Goal: Task Accomplishment & Management: Complete application form

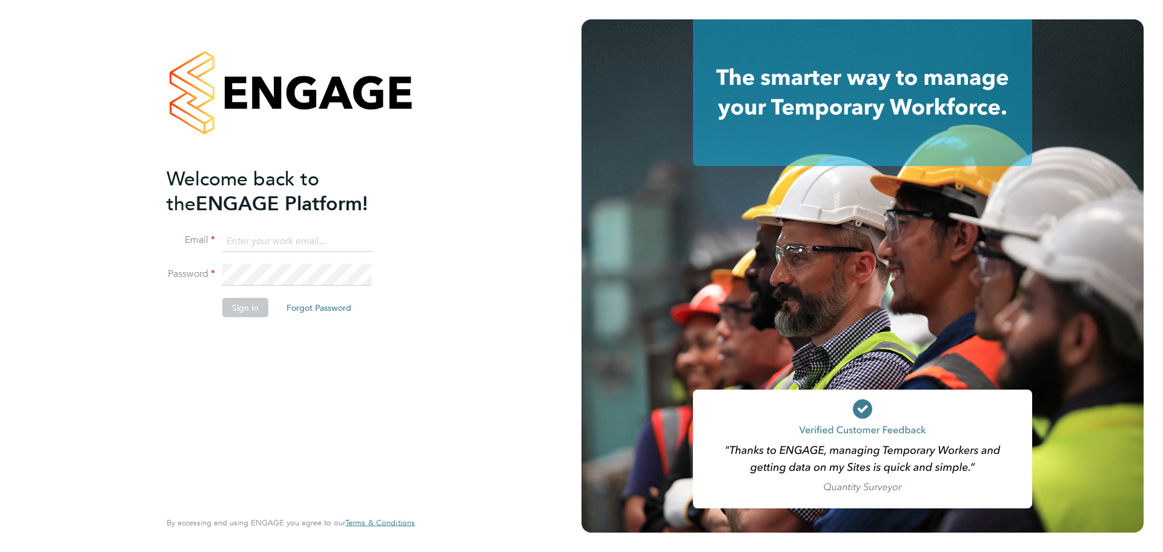
type input "jcroom@skilledcareers.co.uk"
click at [257, 311] on button "Sign In" at bounding box center [245, 307] width 46 height 19
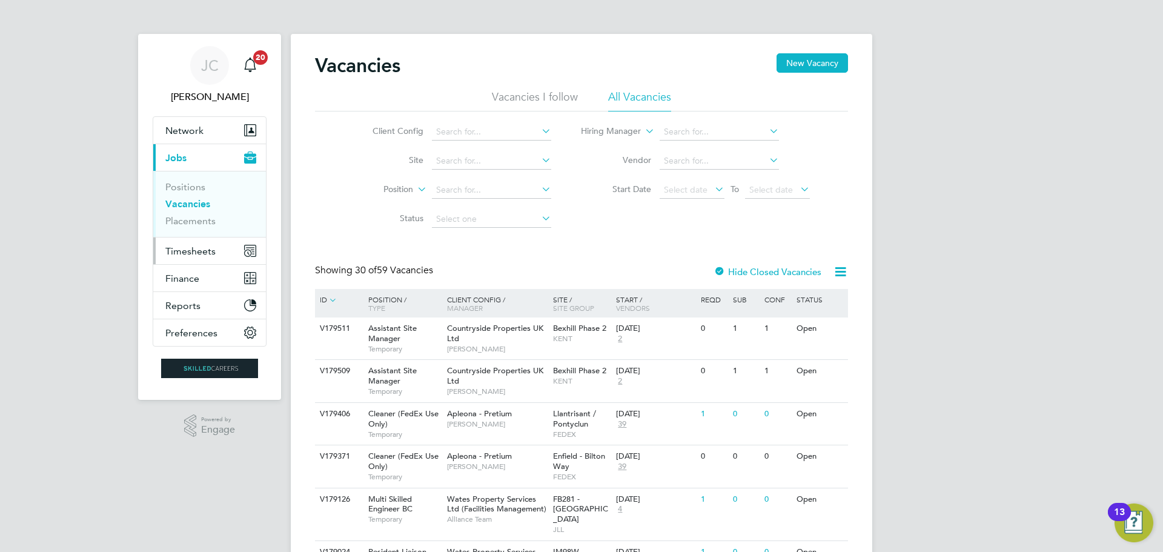
click at [187, 258] on button "Timesheets" at bounding box center [209, 251] width 113 height 27
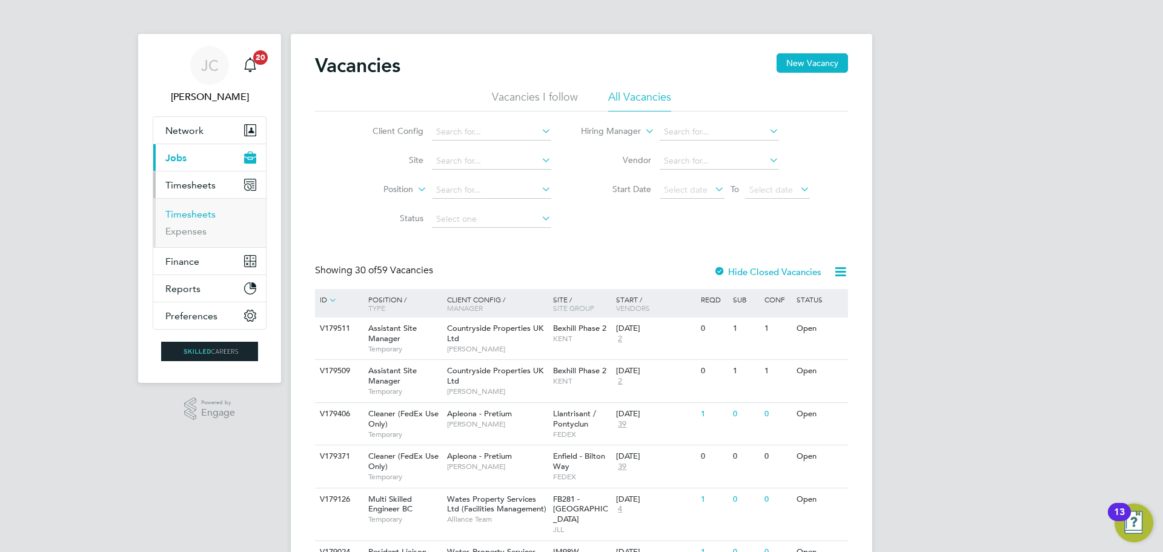
click at [199, 216] on link "Timesheets" at bounding box center [190, 214] width 50 height 12
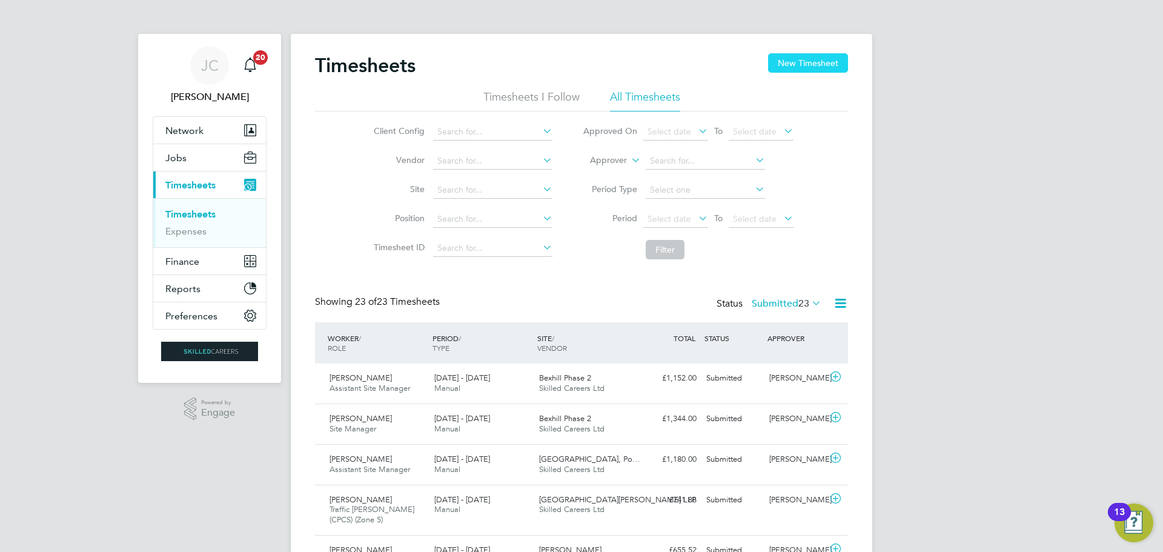
click at [817, 67] on button "New Timesheet" at bounding box center [808, 62] width 80 height 19
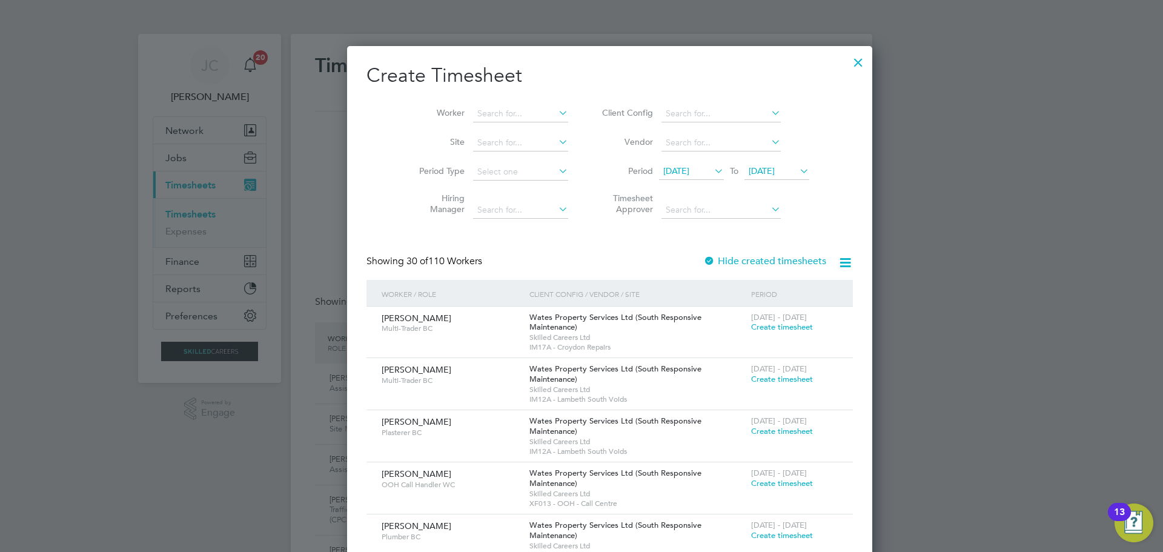
click at [712, 175] on icon at bounding box center [712, 170] width 0 height 17
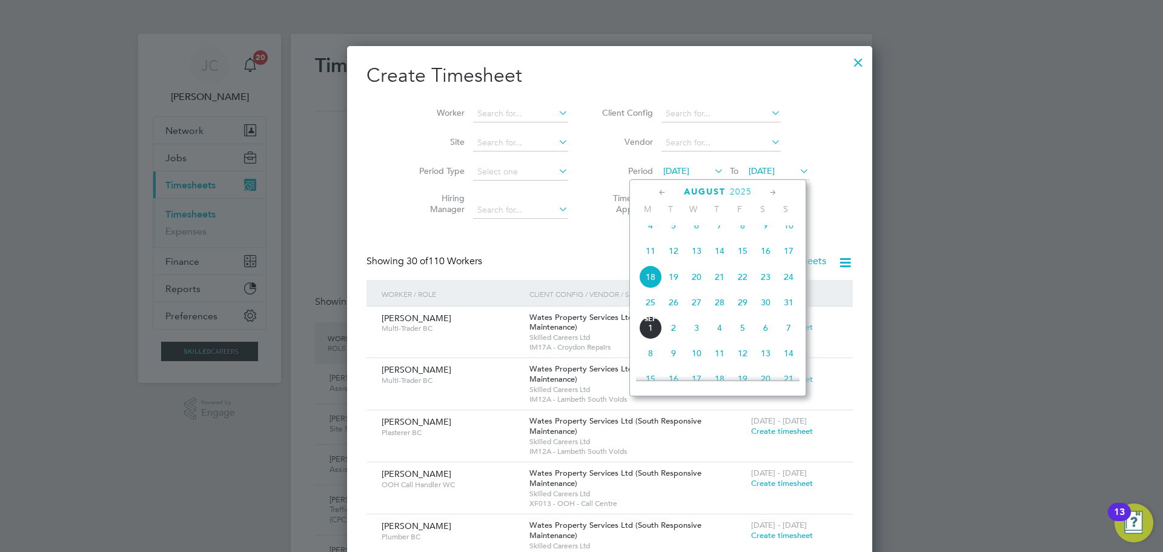
click at [883, 201] on div at bounding box center [581, 276] width 1163 height 552
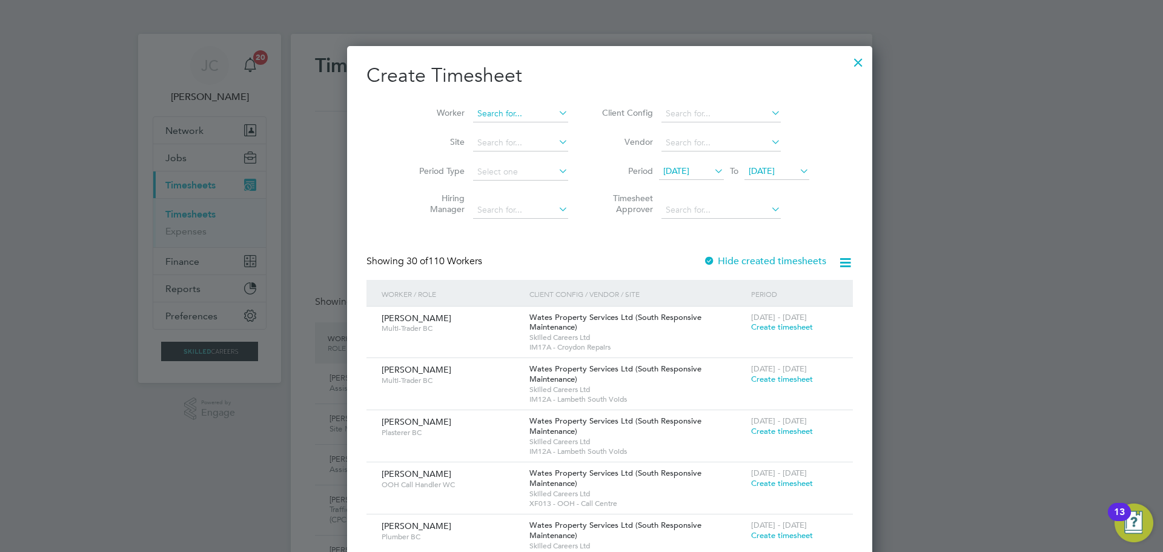
click at [494, 116] on input at bounding box center [520, 113] width 95 height 17
click at [492, 147] on li "[PERSON_NAME]" at bounding box center [519, 146] width 150 height 16
type input "[PERSON_NAME]"
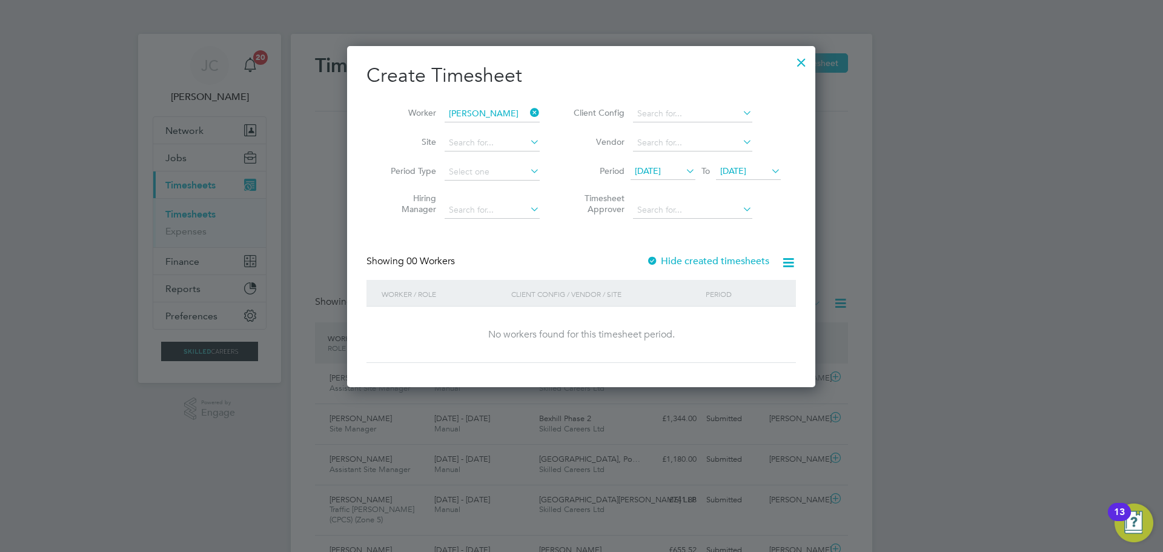
click at [742, 258] on label "Hide created timesheets" at bounding box center [708, 261] width 123 height 12
click at [742, 263] on label "Hide created timesheets" at bounding box center [708, 261] width 123 height 12
click at [754, 176] on span "[DATE]" at bounding box center [748, 172] width 65 height 16
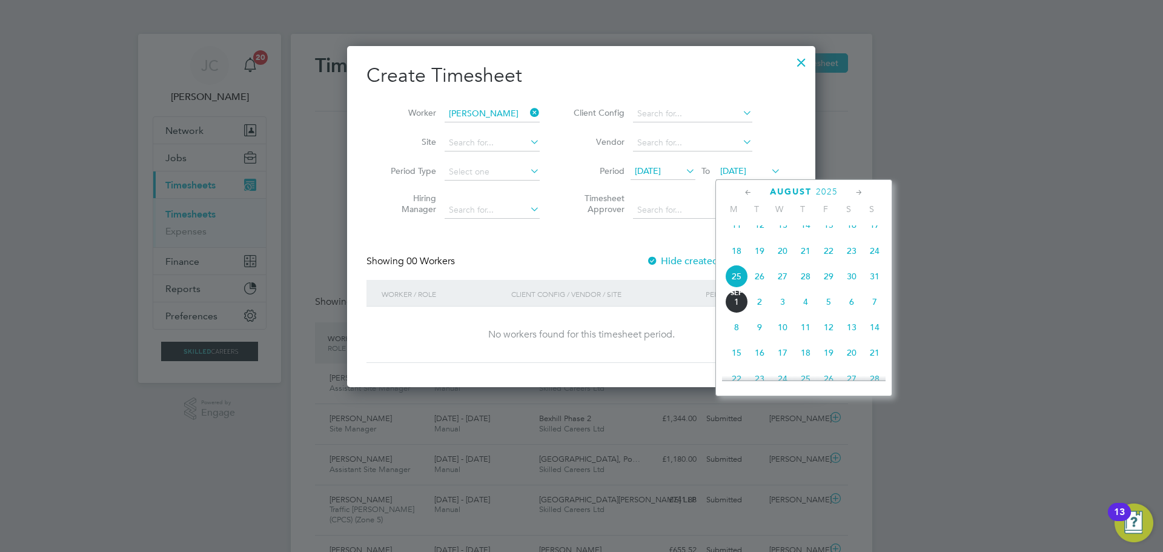
click at [832, 288] on span "29" at bounding box center [828, 276] width 23 height 23
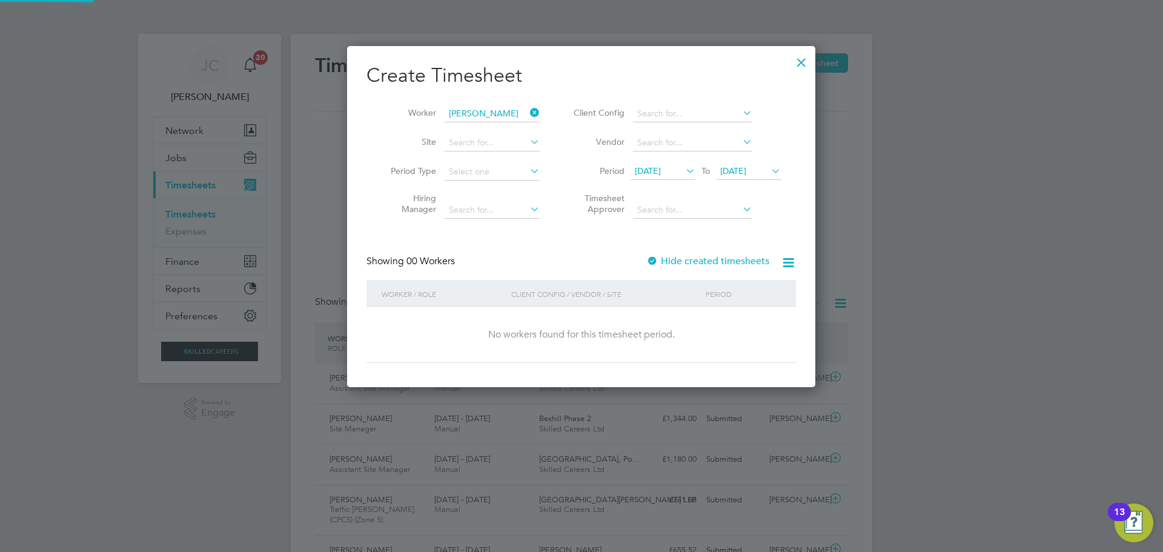
click at [747, 266] on label "Hide created timesheets" at bounding box center [708, 261] width 123 height 12
click at [747, 170] on span "[DATE]" at bounding box center [733, 170] width 26 height 11
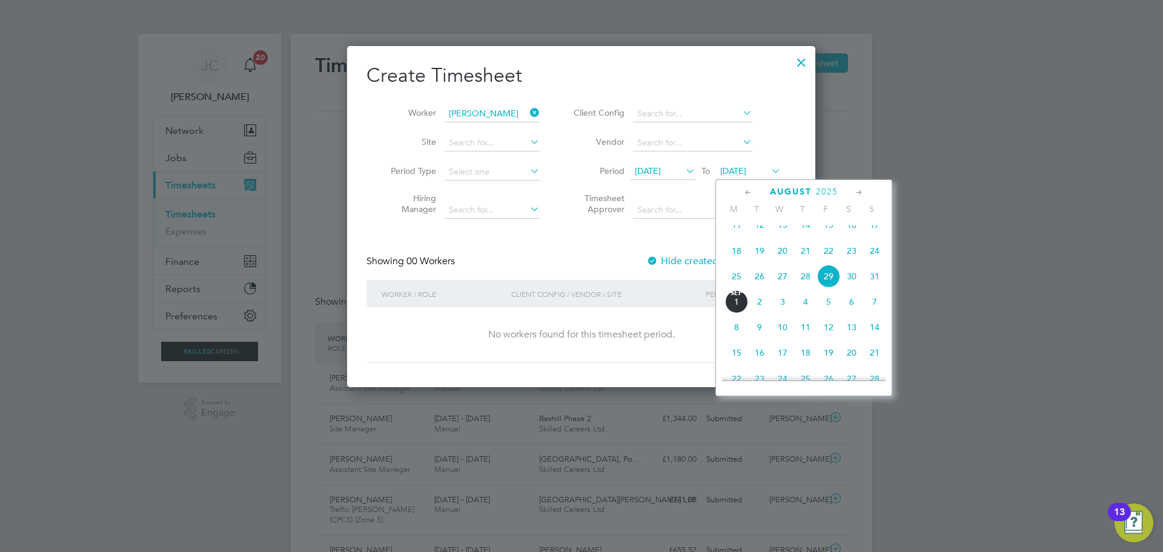
click at [873, 288] on span "31" at bounding box center [874, 276] width 23 height 23
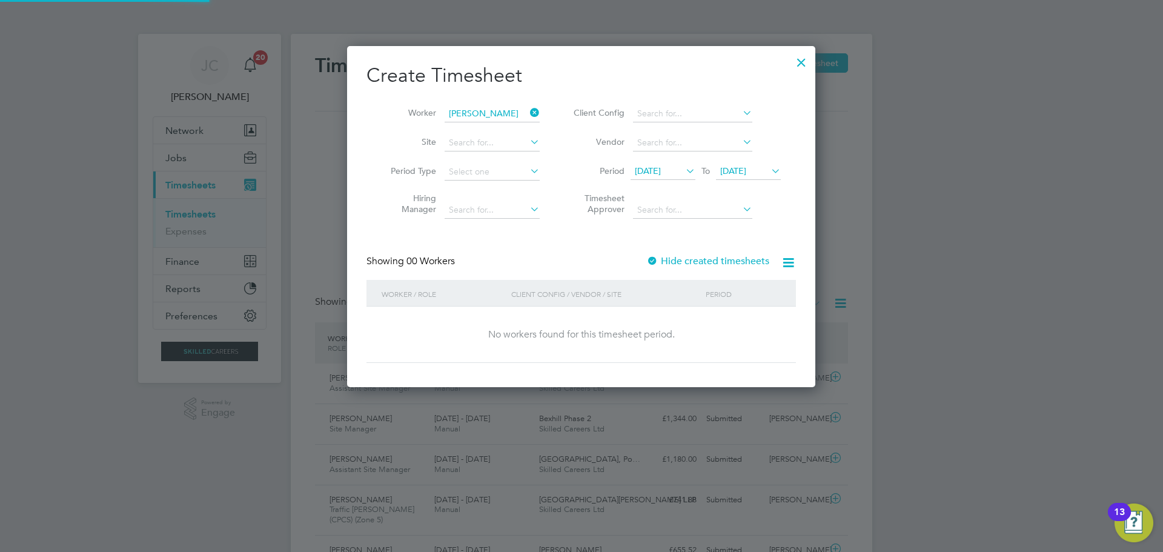
click at [653, 171] on span "[DATE]" at bounding box center [648, 170] width 26 height 11
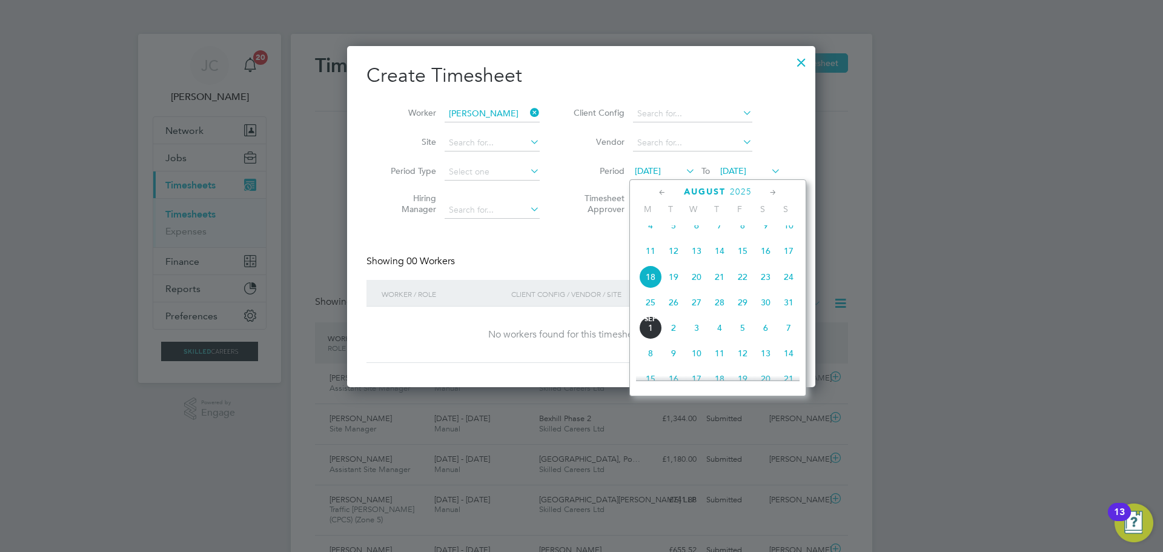
click at [764, 286] on span "23" at bounding box center [765, 276] width 23 height 23
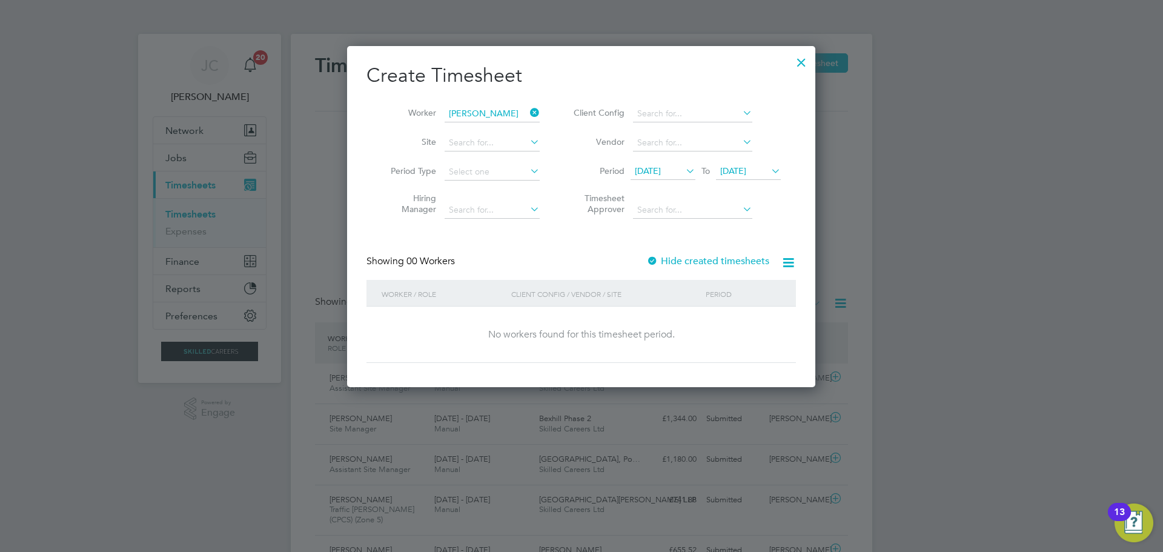
click at [668, 259] on label "Hide created timesheets" at bounding box center [708, 261] width 123 height 12
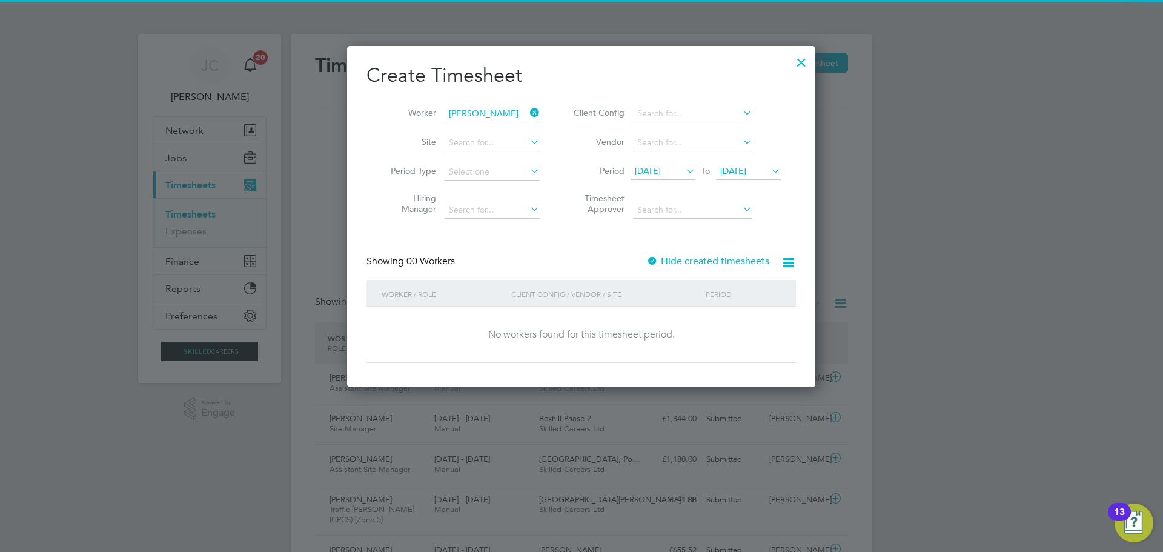
click at [668, 259] on label "Hide created timesheets" at bounding box center [708, 261] width 123 height 12
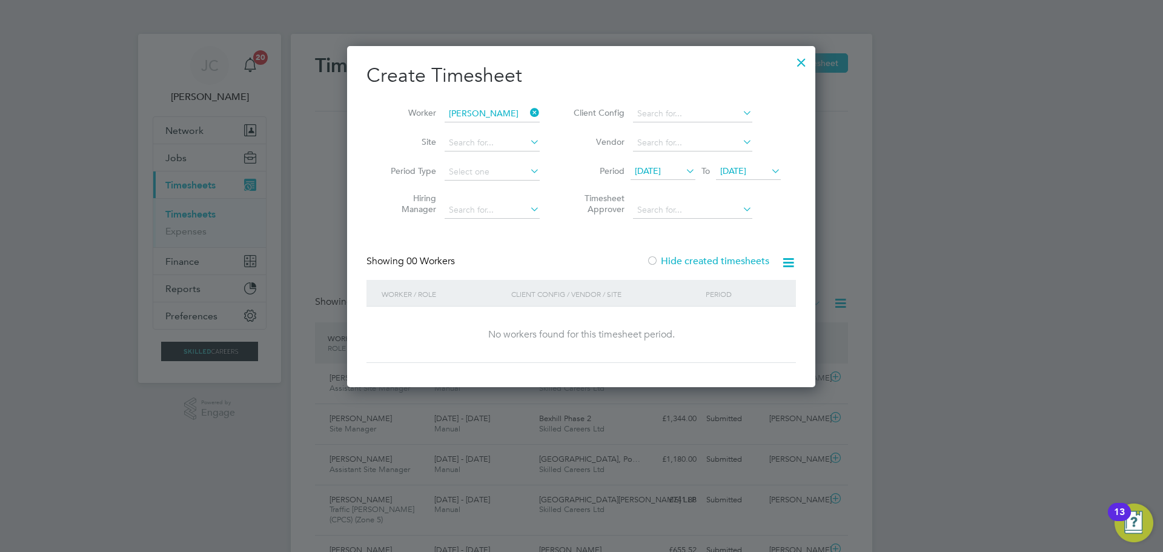
click at [668, 259] on label "Hide created timesheets" at bounding box center [708, 261] width 123 height 12
click at [804, 59] on div at bounding box center [802, 59] width 22 height 22
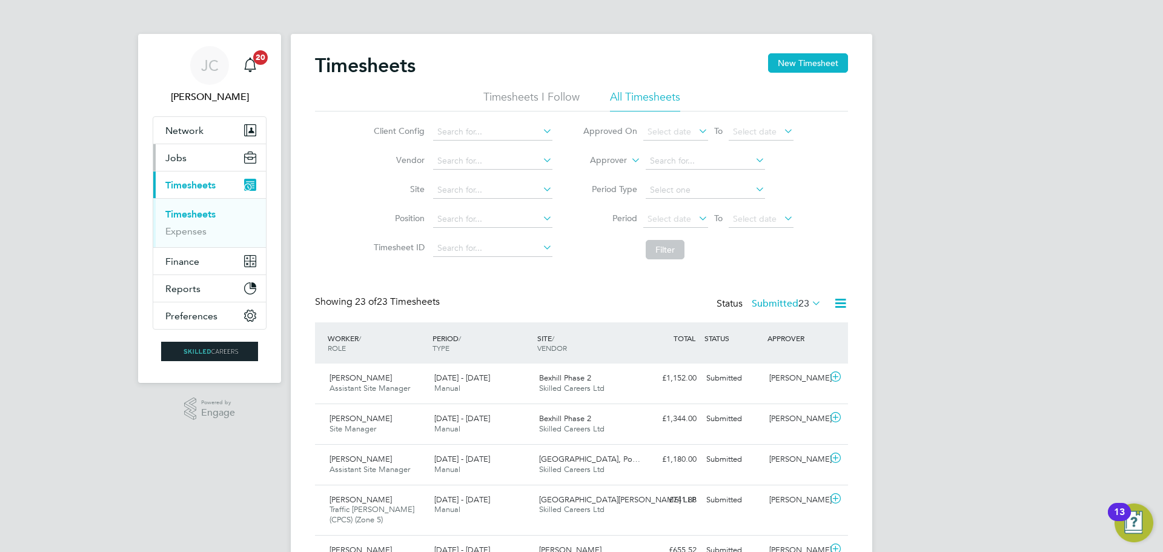
click at [175, 155] on span "Jobs" at bounding box center [175, 158] width 21 height 12
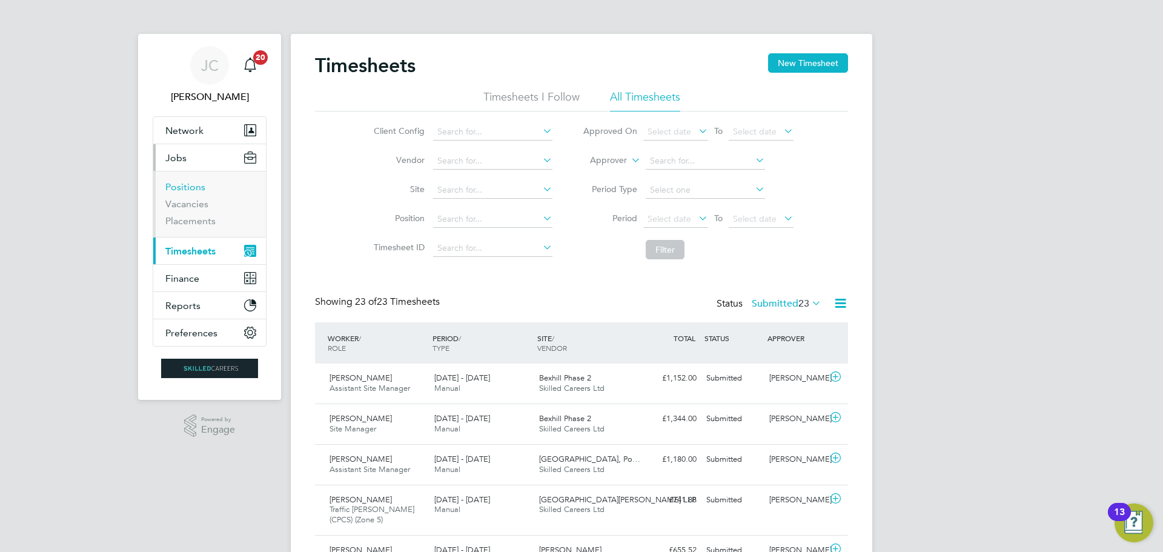
click at [189, 187] on link "Positions" at bounding box center [185, 187] width 40 height 12
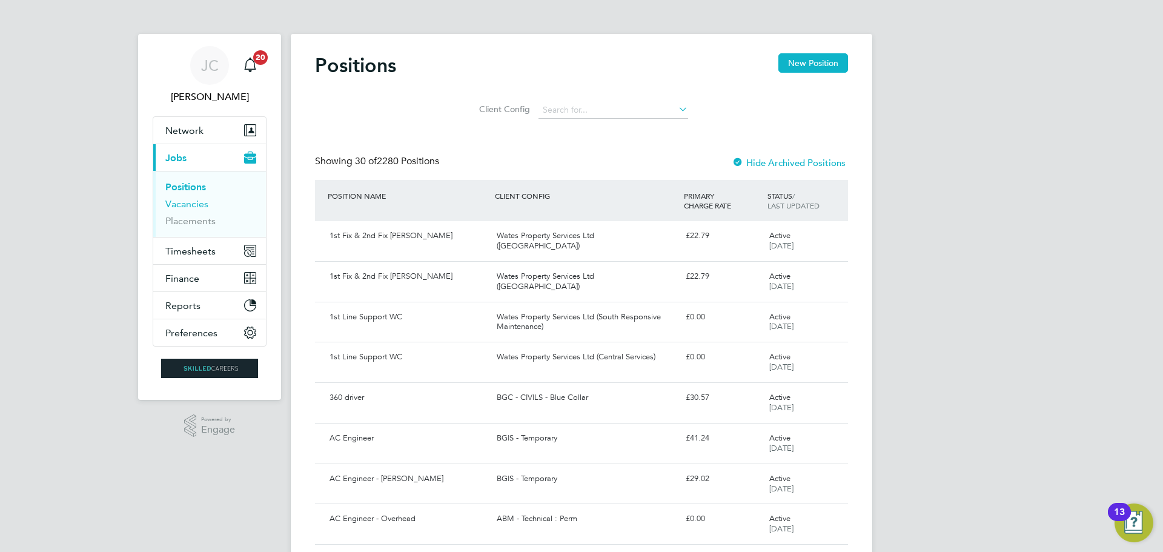
click at [191, 205] on link "Vacancies" at bounding box center [186, 204] width 43 height 12
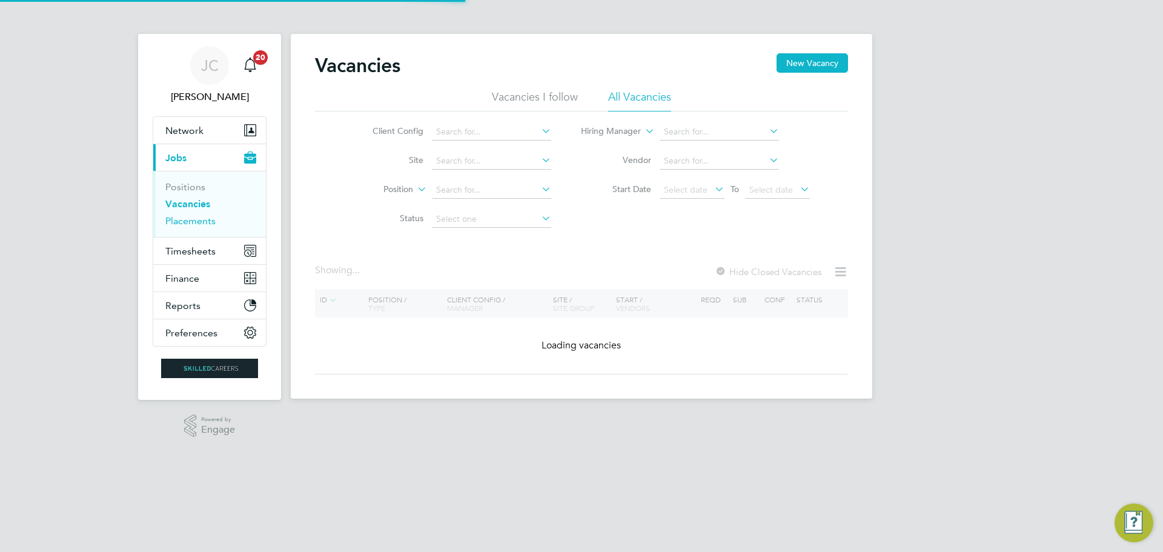
click at [191, 216] on link "Placements" at bounding box center [190, 221] width 50 height 12
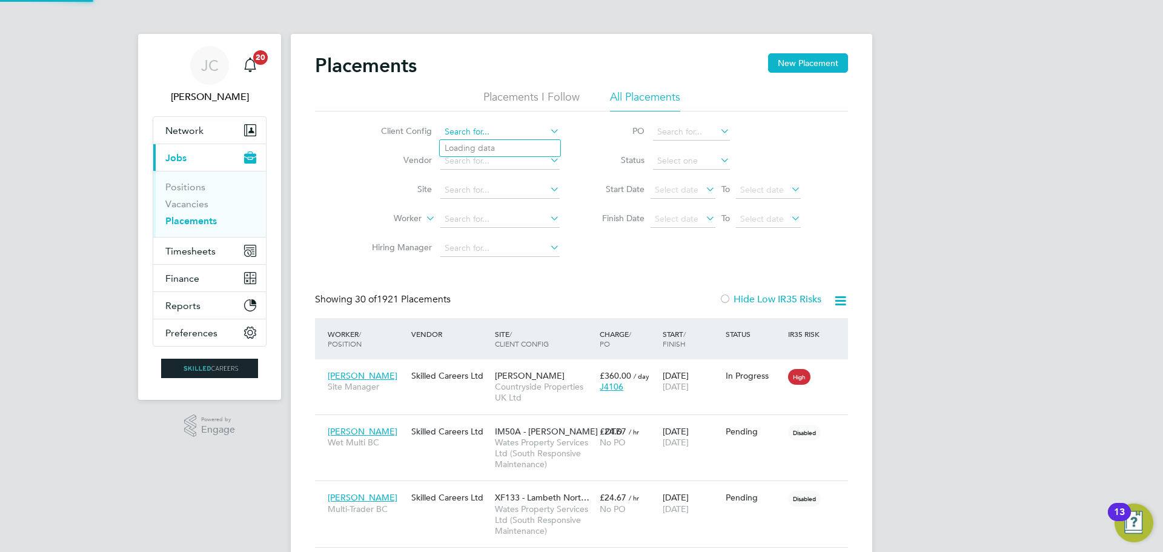
click at [481, 128] on input at bounding box center [500, 132] width 119 height 17
click at [201, 201] on link "Vacancies" at bounding box center [186, 204] width 43 height 12
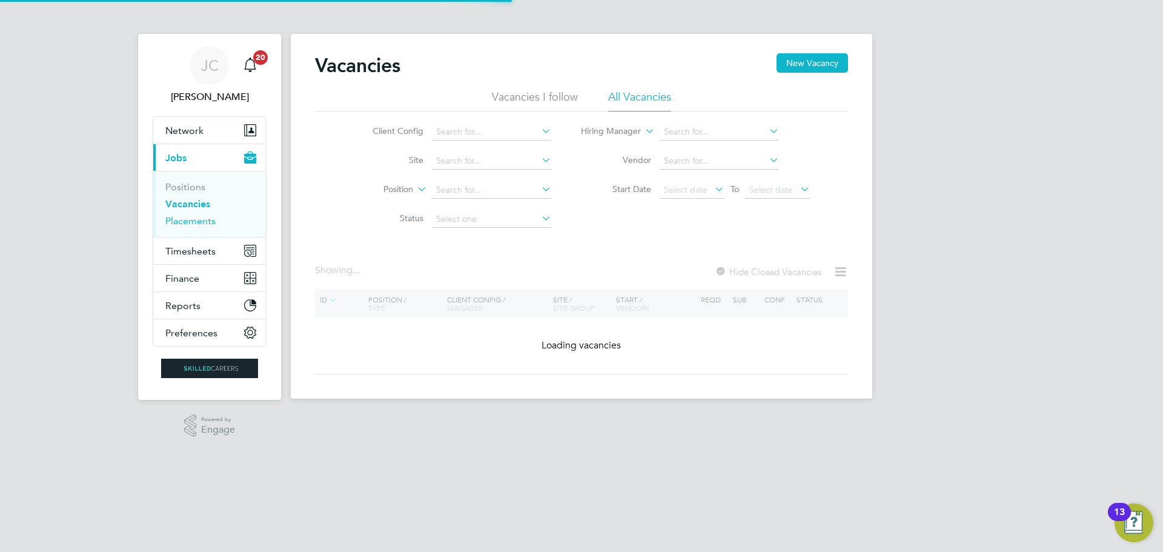
click at [199, 217] on link "Placements" at bounding box center [190, 221] width 50 height 12
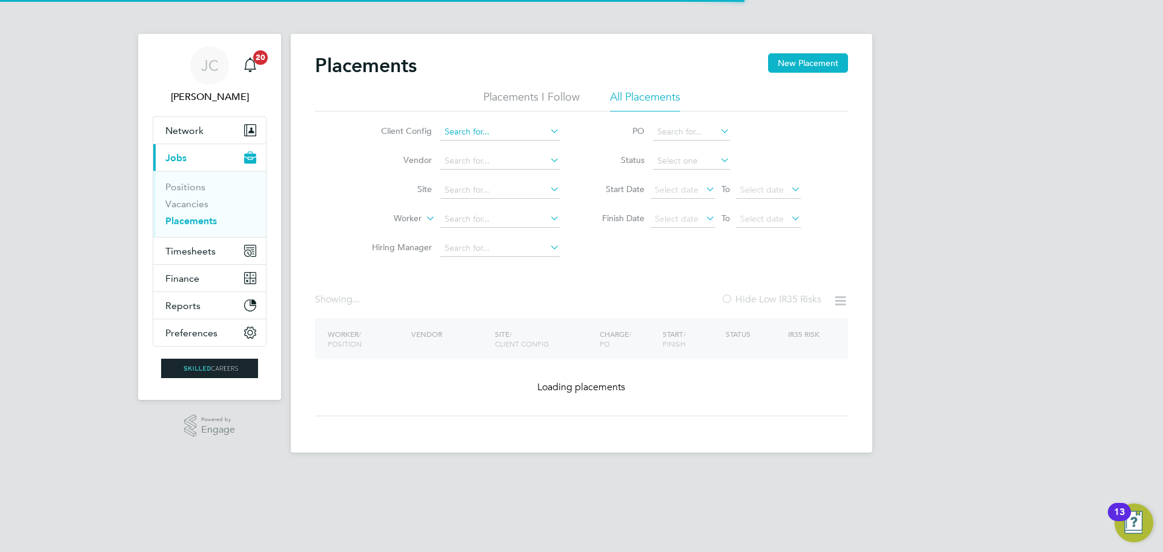
drag, startPoint x: 469, startPoint y: 145, endPoint x: 468, endPoint y: 137, distance: 7.9
click at [470, 144] on li "Client Config" at bounding box center [461, 132] width 228 height 29
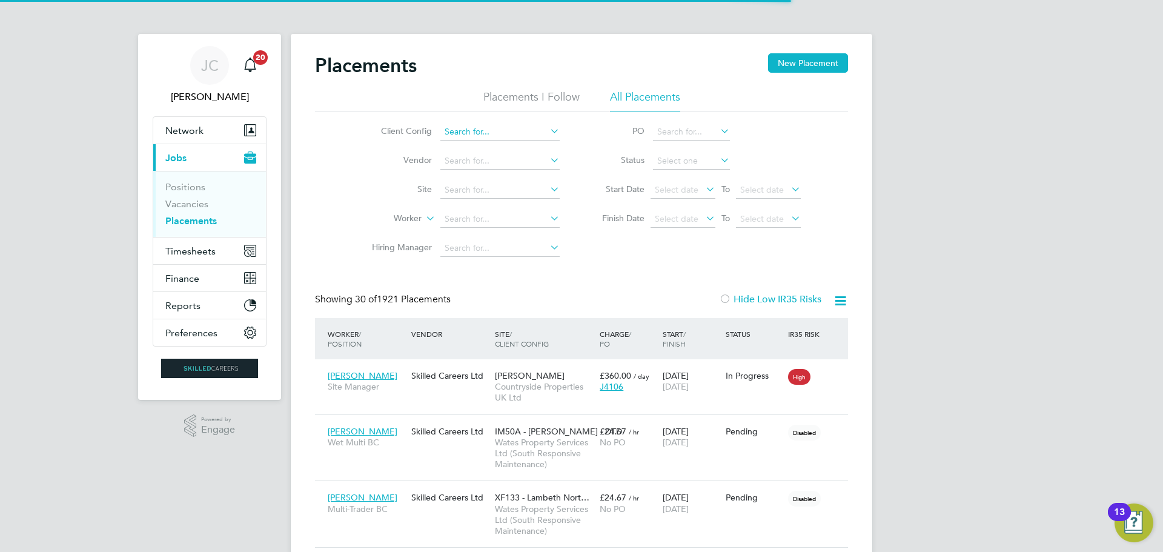
click at [468, 137] on input at bounding box center [500, 132] width 119 height 17
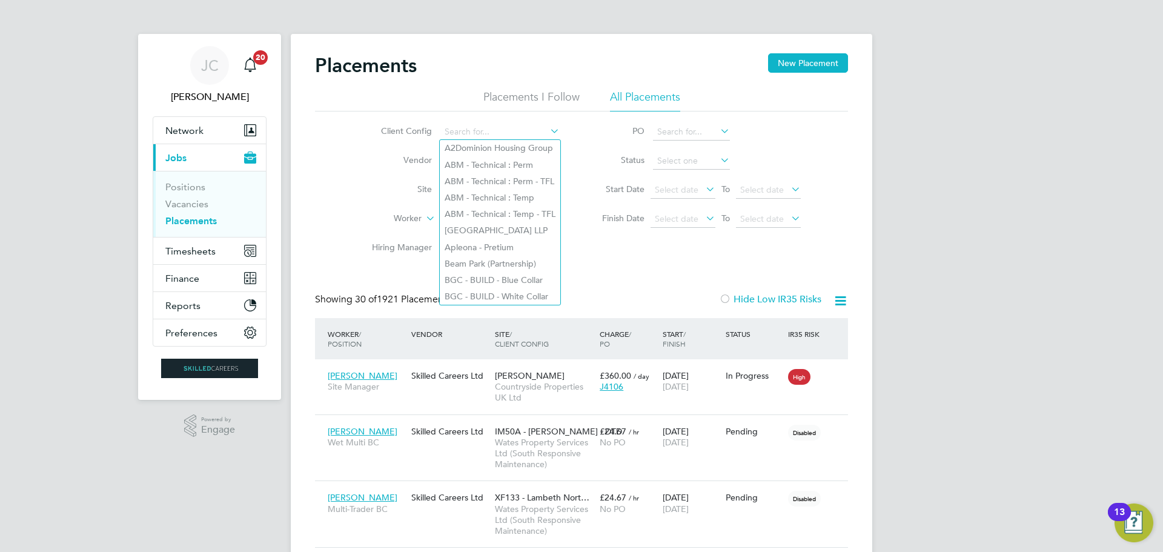
click at [427, 185] on label "Site" at bounding box center [397, 189] width 70 height 11
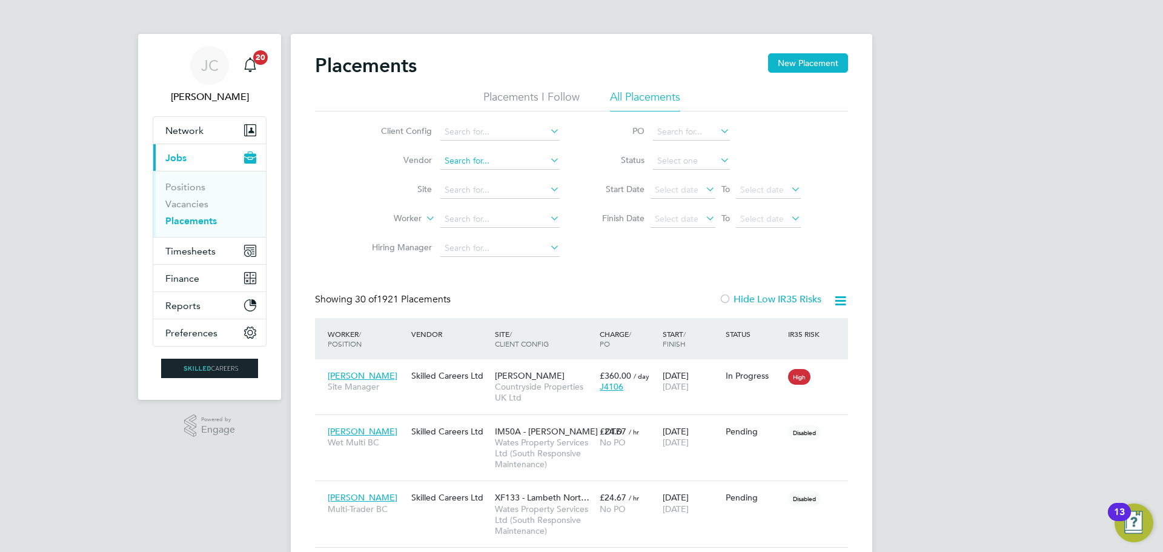
click at [465, 158] on input at bounding box center [500, 161] width 119 height 17
type input "WateS"
drag, startPoint x: 496, startPoint y: 164, endPoint x: 358, endPoint y: 164, distance: 138.2
click at [358, 164] on li "Vendor WateS" at bounding box center [461, 161] width 228 height 29
click at [468, 134] on input at bounding box center [500, 132] width 119 height 17
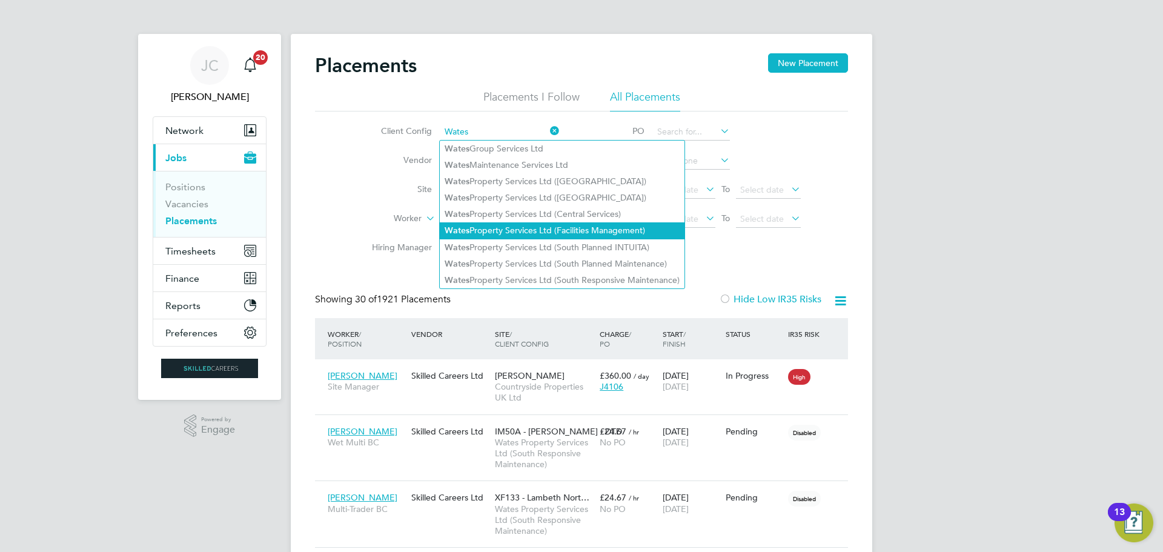
click at [516, 222] on li "Wates Property Services Ltd (Facilities Management)" at bounding box center [562, 230] width 245 height 16
type input "Wates Property Services Ltd (Facilities Management)"
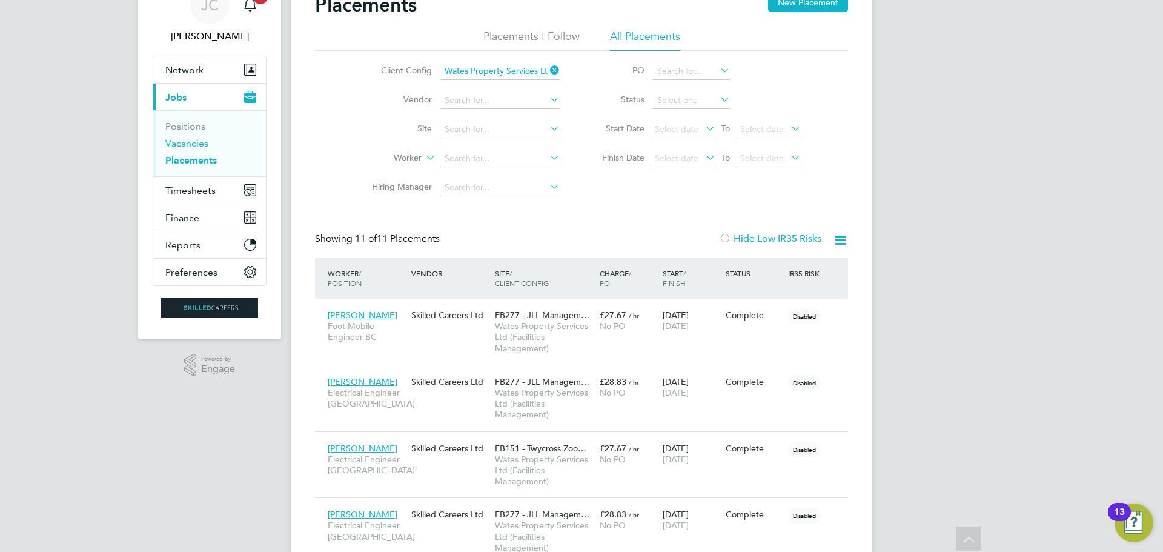
click at [199, 144] on link "Vacancies" at bounding box center [186, 144] width 43 height 12
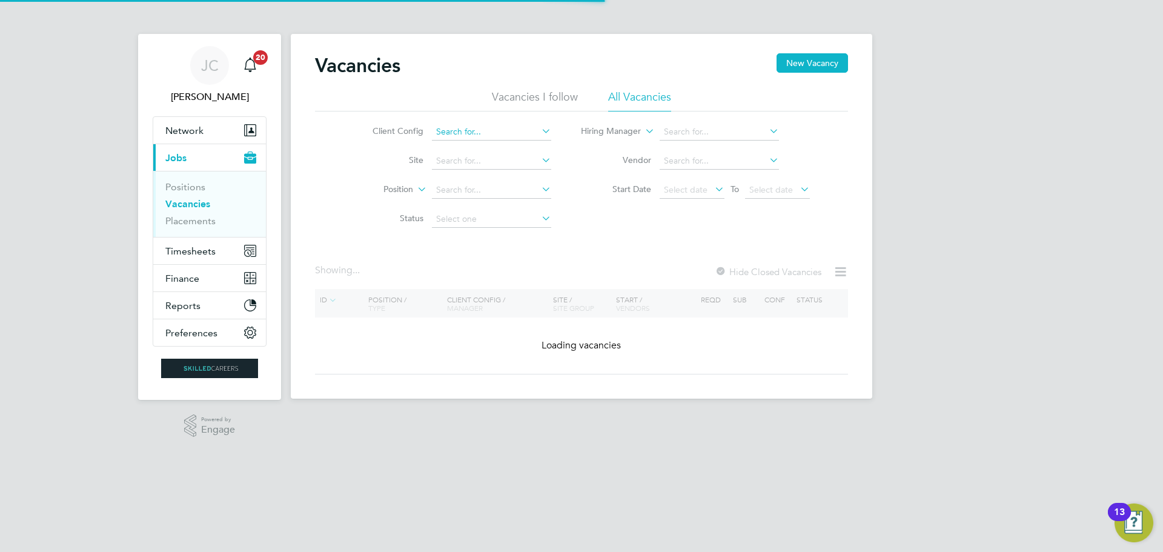
click at [496, 140] on div "Vacancies New Vacancy Vacancies I follow All Vacancies Client Config Site Posit…" at bounding box center [582, 216] width 582 height 365
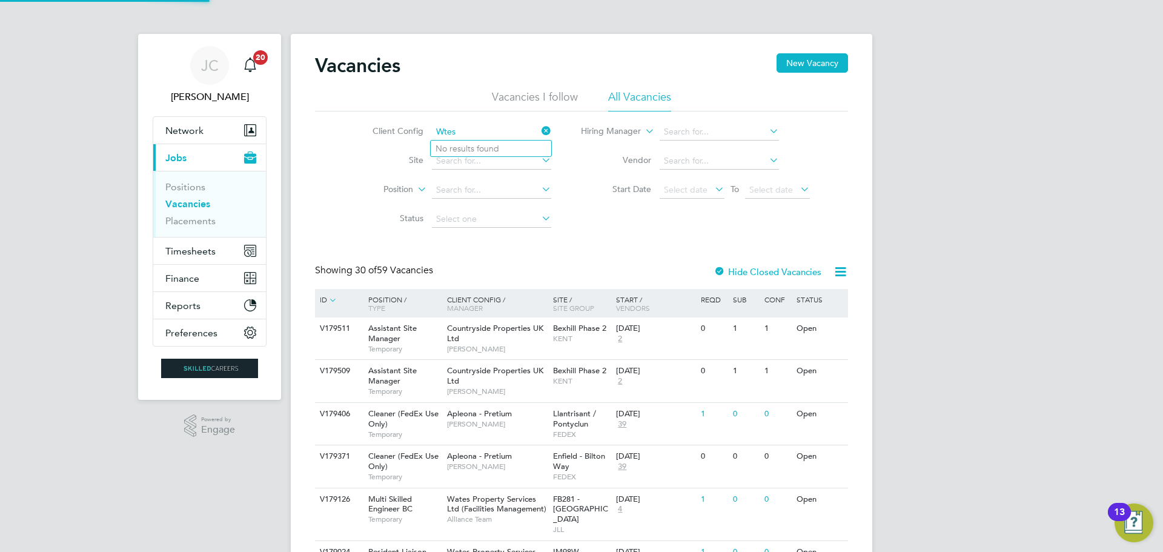
click at [446, 135] on input "Wtes" at bounding box center [491, 132] width 119 height 17
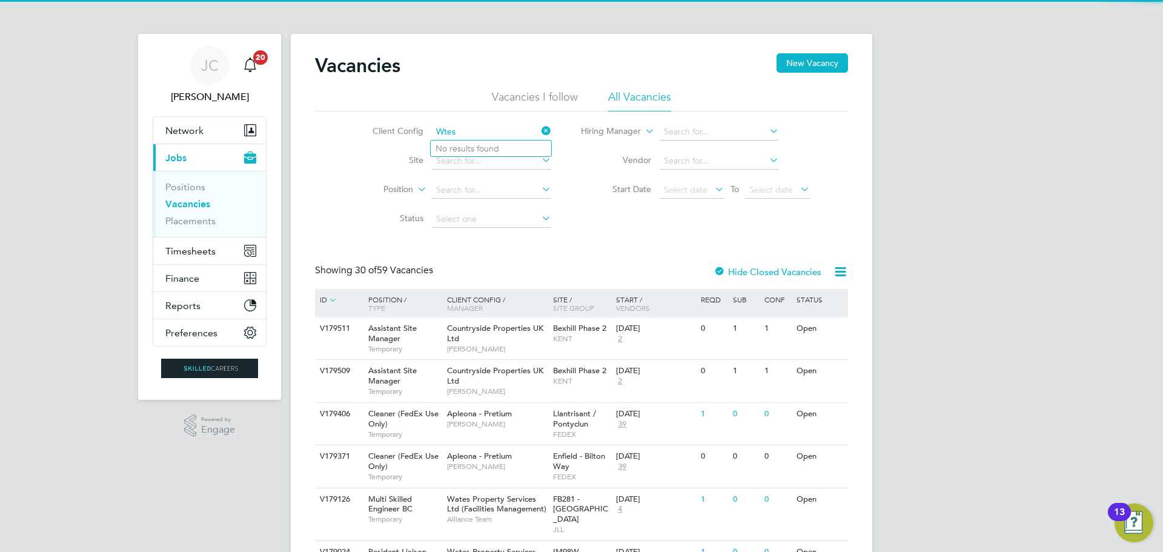
click at [442, 131] on input "Wtes" at bounding box center [491, 132] width 119 height 17
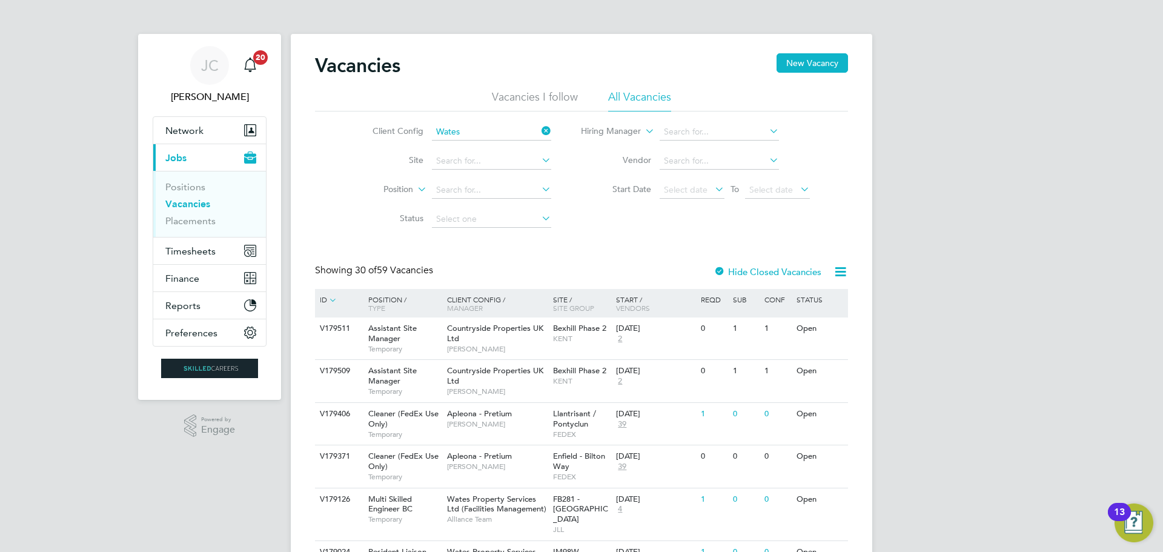
click at [471, 227] on li "Wates Property Services Ltd (Facilities Management)" at bounding box center [553, 230] width 245 height 16
type input "Wates Property Services Ltd (Facilities Management)"
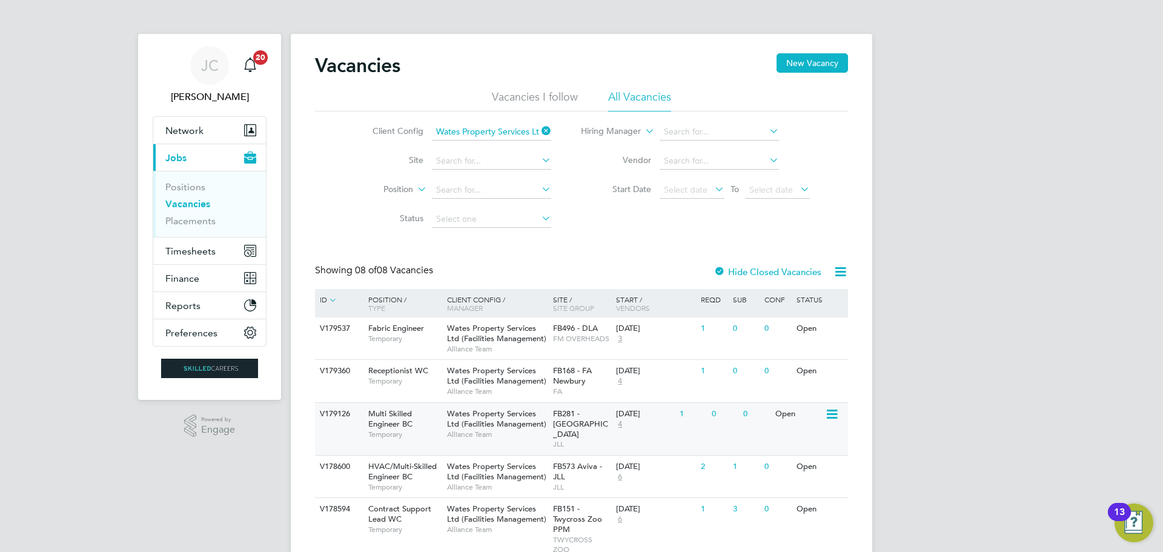
click at [570, 425] on span "FB281 - JLL North" at bounding box center [580, 423] width 55 height 31
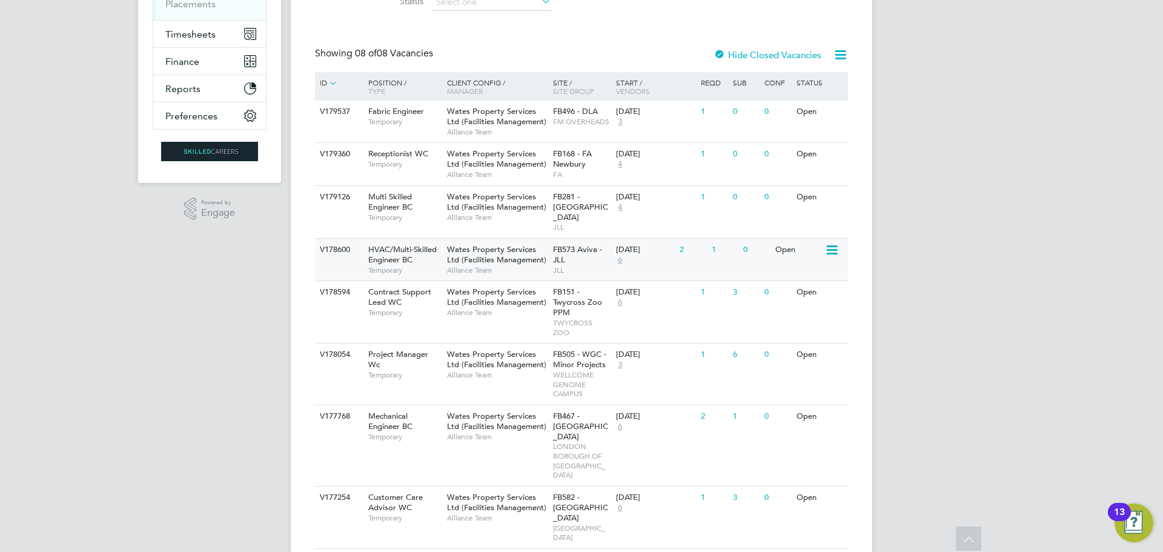
click at [570, 265] on span "JLL" at bounding box center [582, 270] width 58 height 10
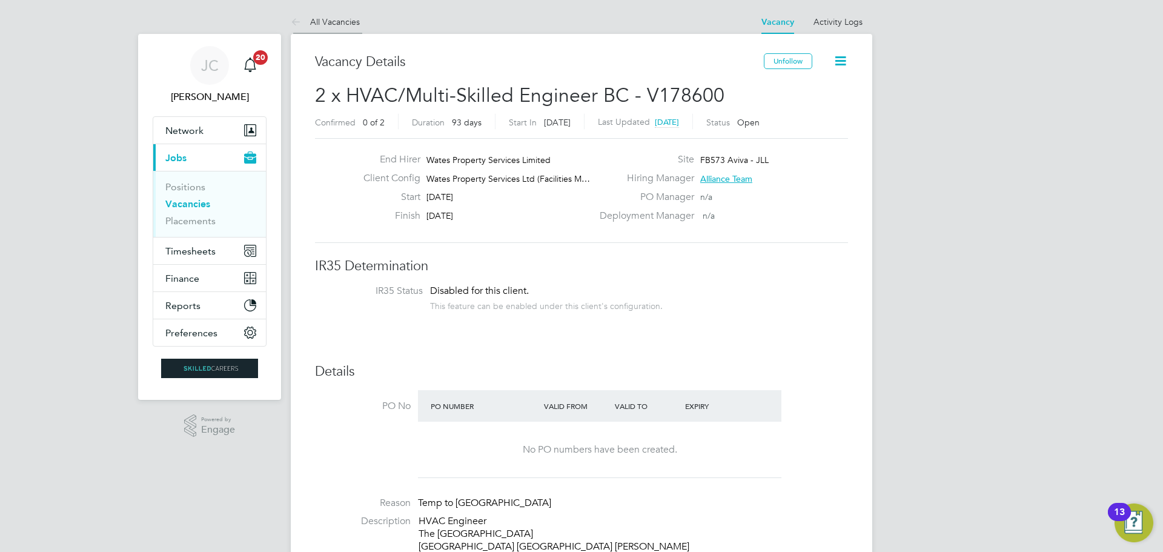
click at [301, 16] on icon at bounding box center [298, 22] width 15 height 15
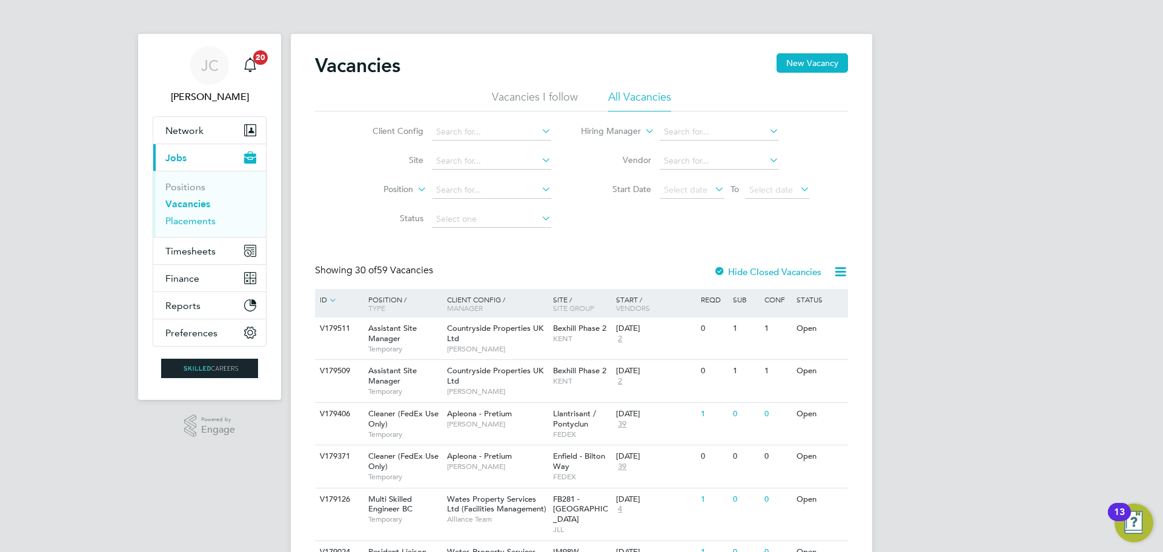
click at [189, 218] on link "Placements" at bounding box center [190, 221] width 50 height 12
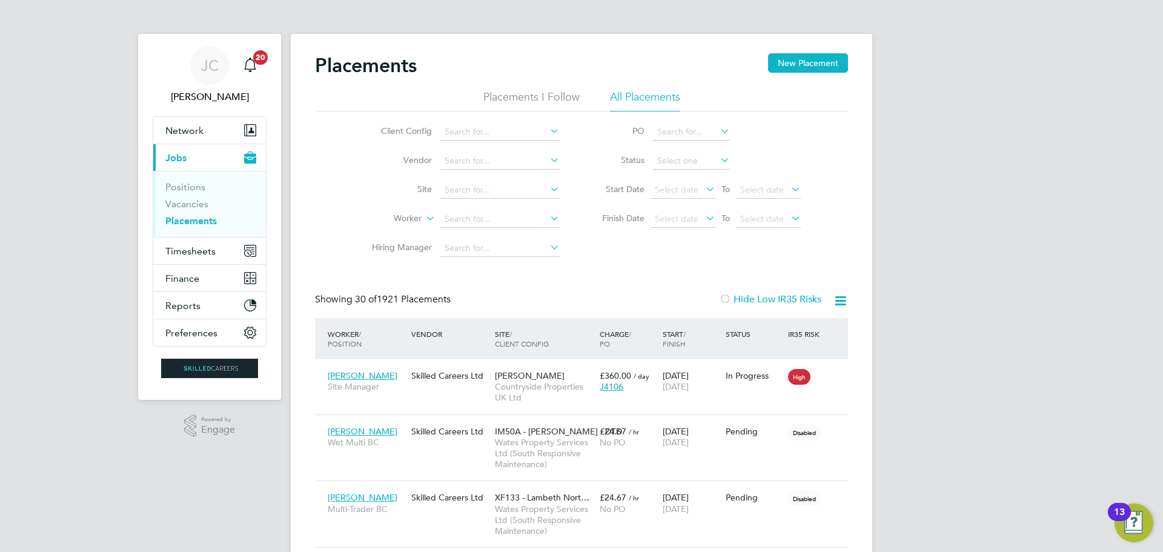
scroll to position [57, 105]
click at [489, 138] on input at bounding box center [500, 132] width 119 height 17
click at [500, 228] on li "Wates Property Services Ltd (Facilities Management)" at bounding box center [562, 230] width 245 height 16
type input "Wates Property Services Ltd (Facilities Management)"
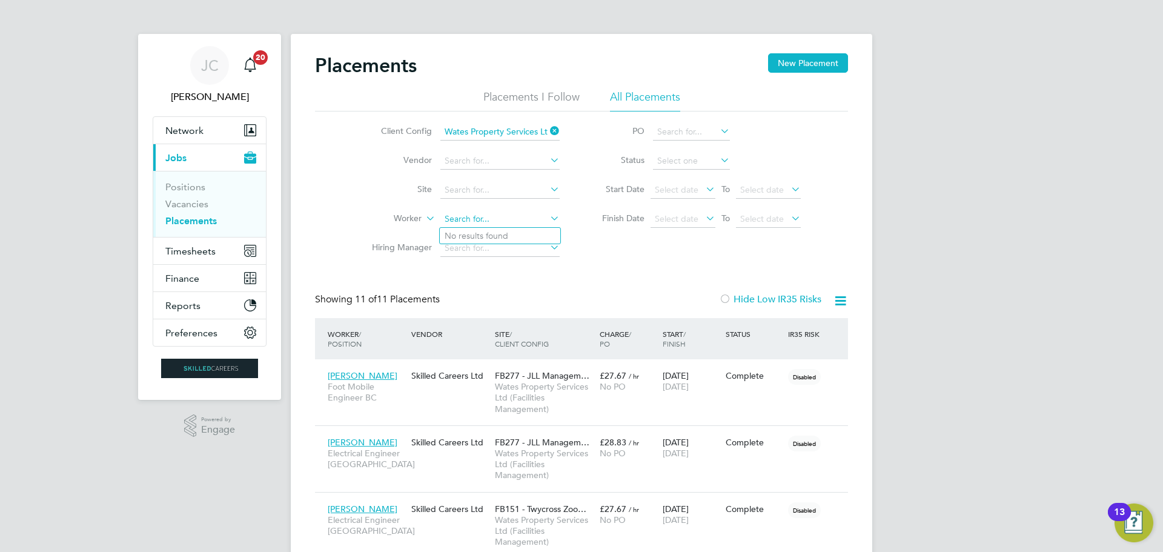
click at [482, 216] on input at bounding box center [500, 219] width 119 height 17
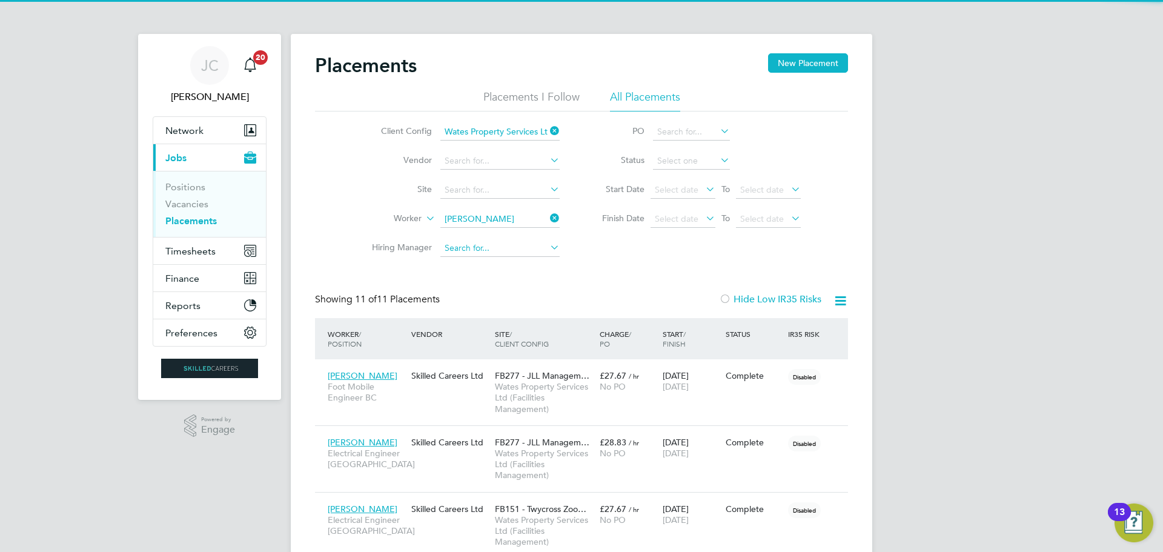
click at [477, 244] on li "[PERSON_NAME]" at bounding box center [515, 252] width 150 height 16
type input "[PERSON_NAME]"
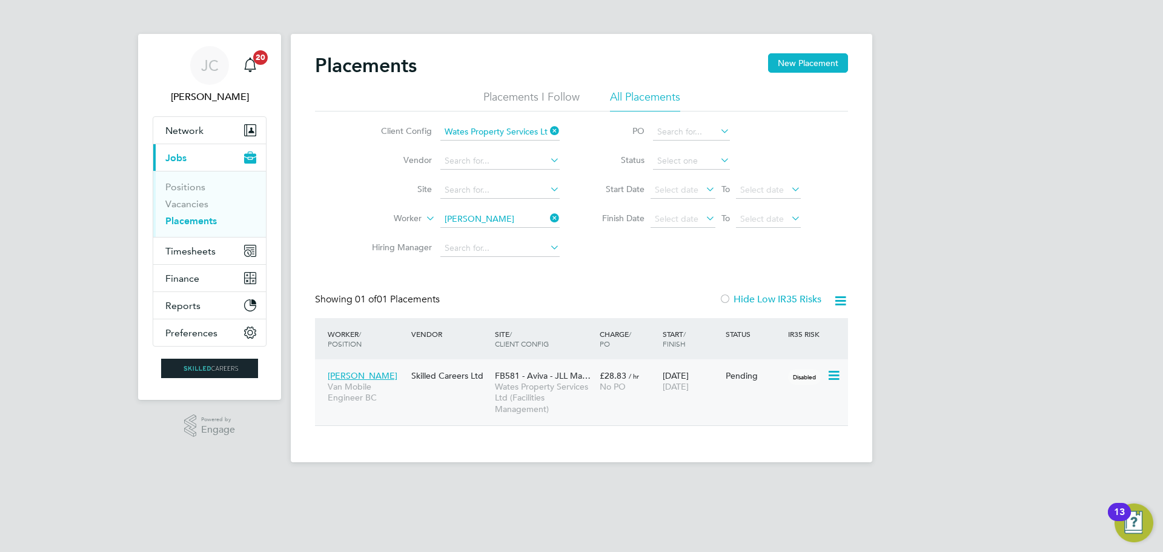
click at [670, 384] on span "[DATE]" at bounding box center [676, 386] width 26 height 11
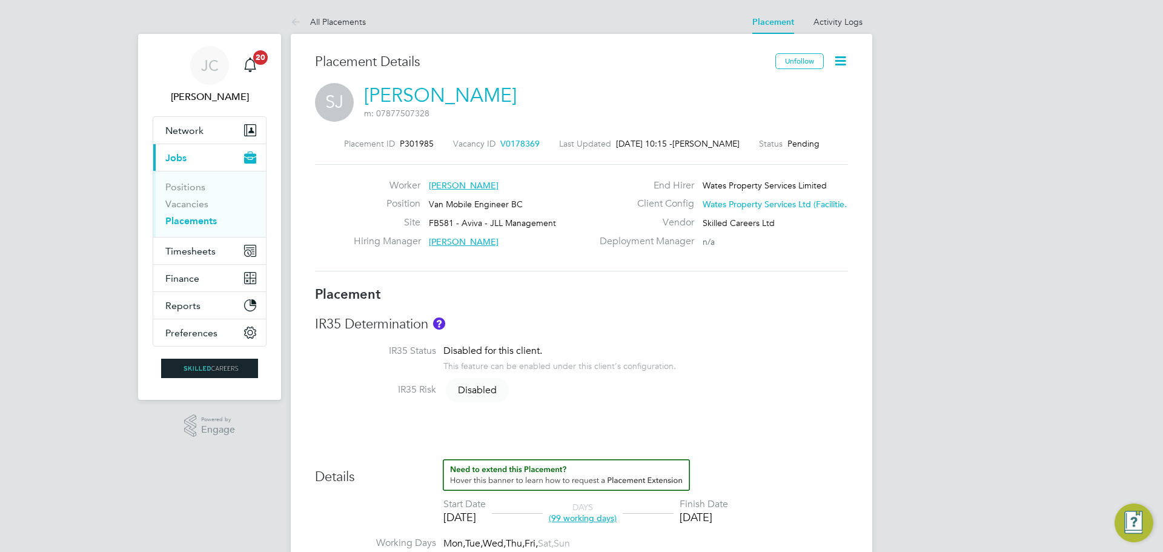
click at [836, 62] on icon at bounding box center [840, 60] width 15 height 15
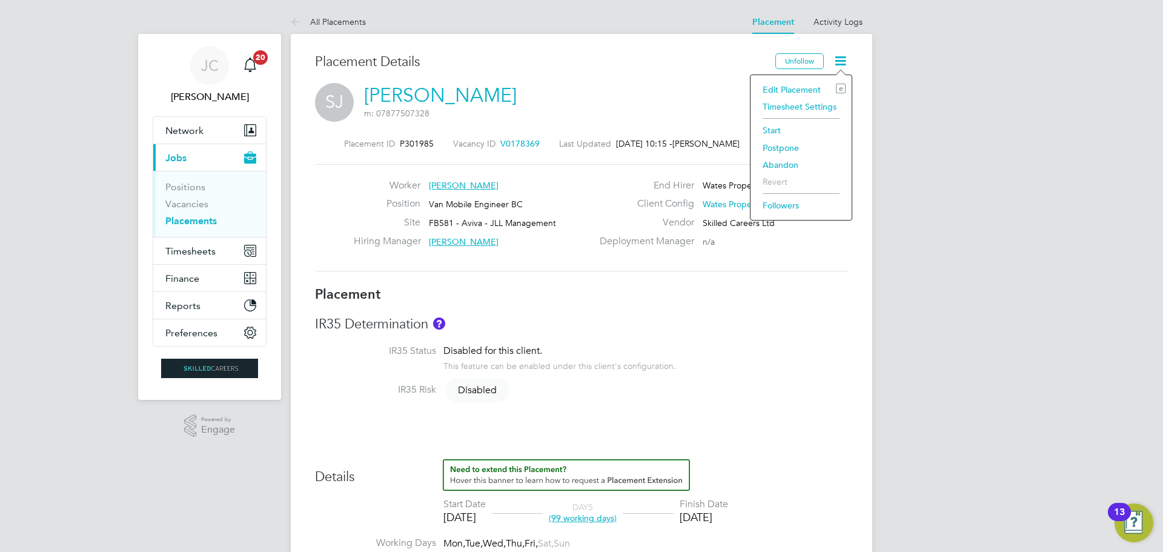
click at [791, 128] on li "Start" at bounding box center [801, 130] width 89 height 17
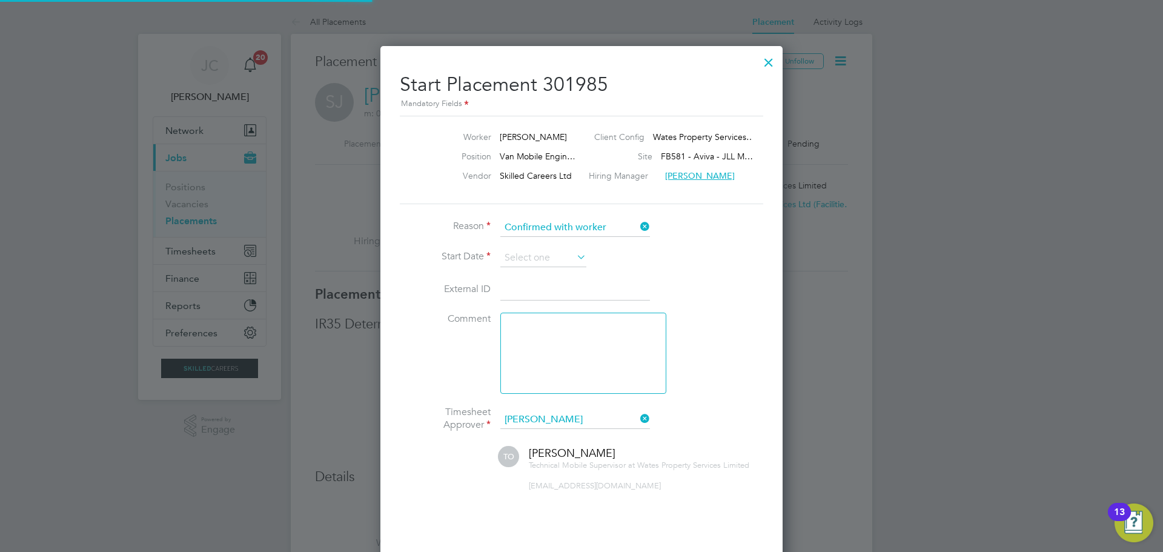
scroll to position [6, 6]
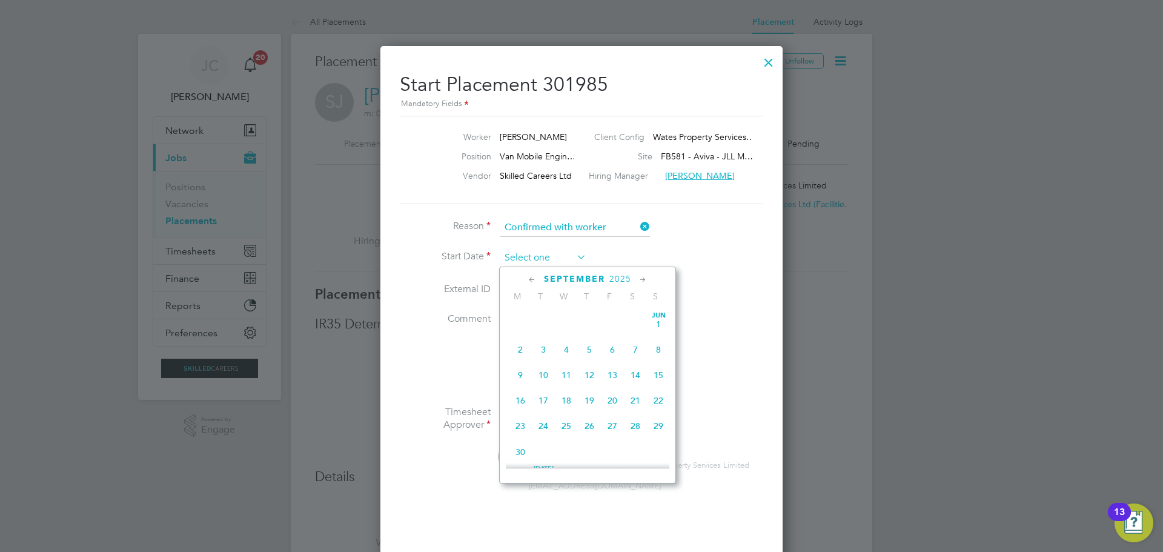
click at [540, 251] on input at bounding box center [543, 258] width 86 height 18
click at [588, 351] on span "28" at bounding box center [589, 340] width 23 height 23
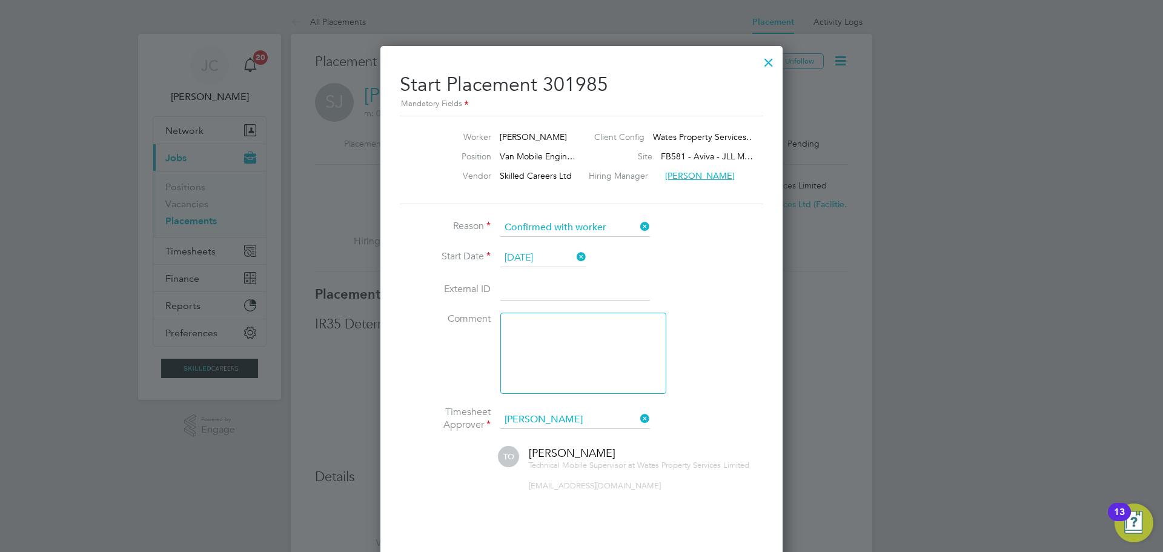
click at [539, 254] on input "[DATE]" at bounding box center [543, 258] width 86 height 18
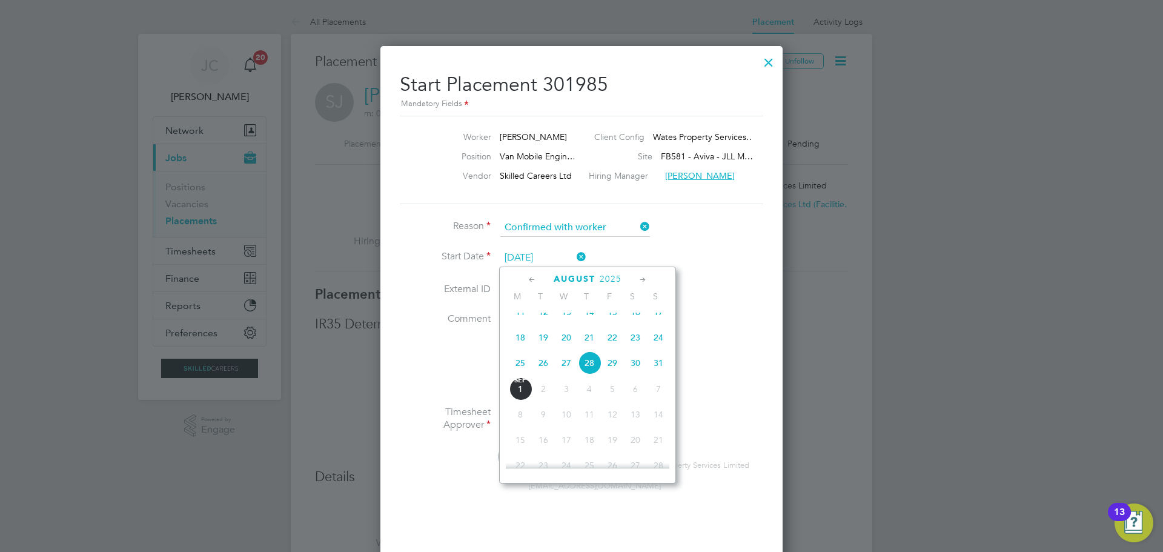
click at [614, 369] on span "29" at bounding box center [612, 362] width 23 height 23
type input "[DATE]"
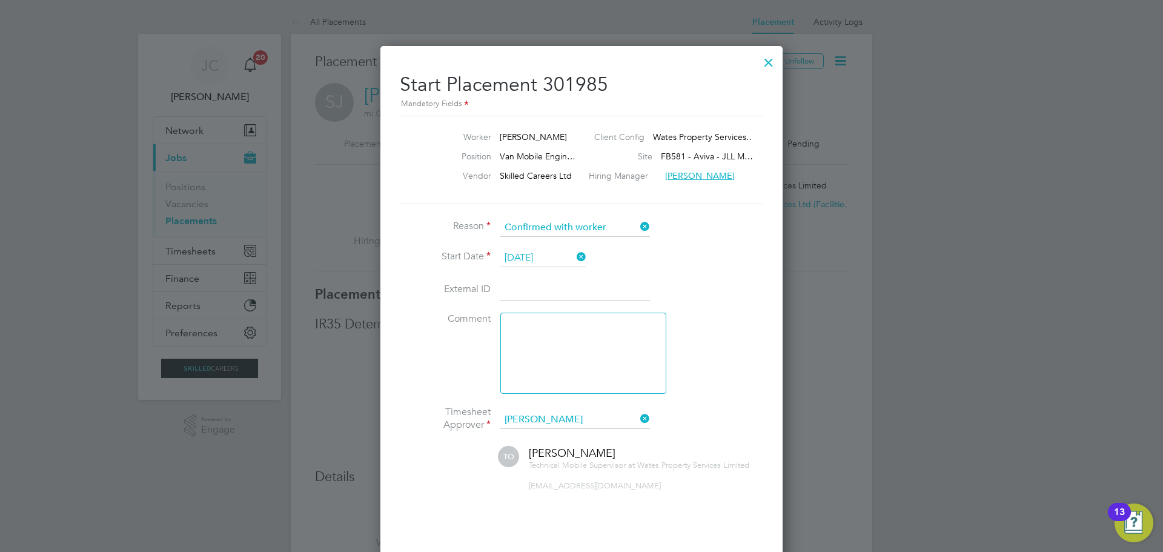
drag, startPoint x: 777, startPoint y: 357, endPoint x: 788, endPoint y: 346, distance: 15.4
click at [777, 356] on div "Start Placement 301985 Mandatory Fields Worker [PERSON_NAME] Client Config Wate…" at bounding box center [582, 327] width 402 height 562
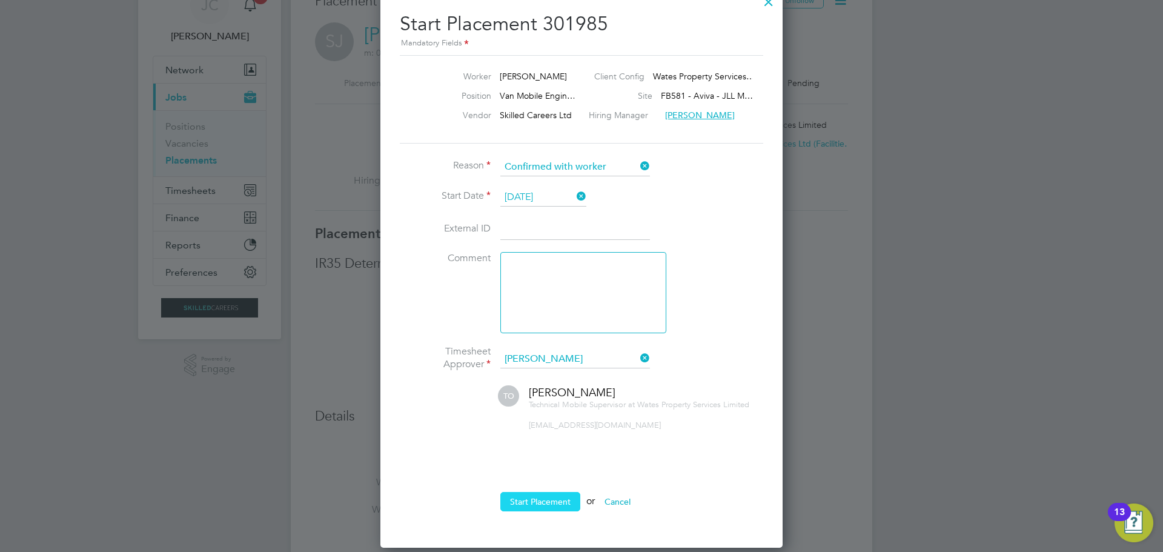
click at [538, 505] on button "Start Placement" at bounding box center [540, 501] width 80 height 19
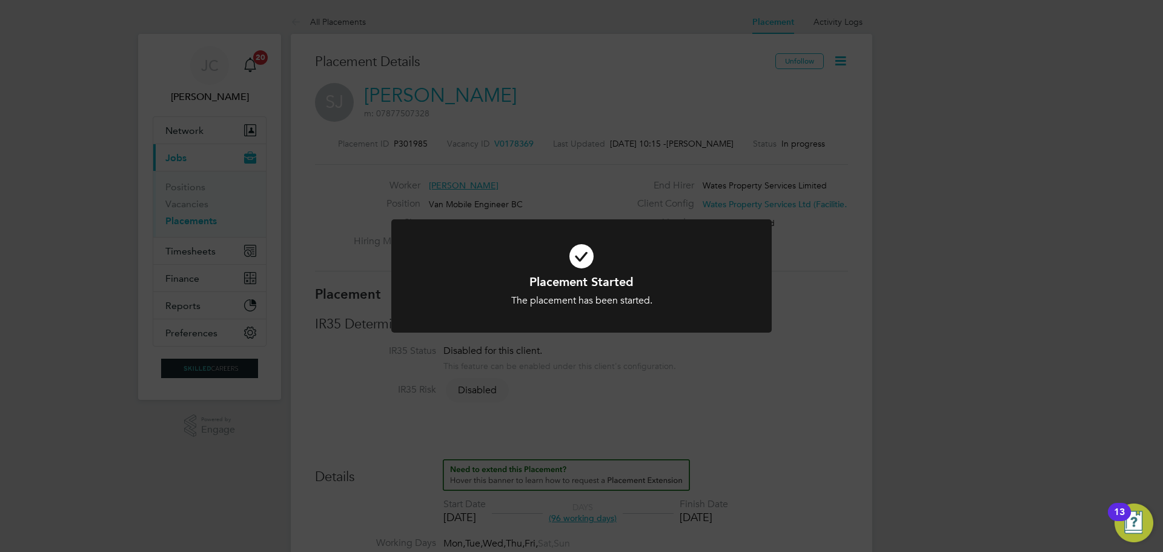
click at [318, 261] on div "Placement Started The placement has been started. Cancel Okay" at bounding box center [581, 276] width 1163 height 552
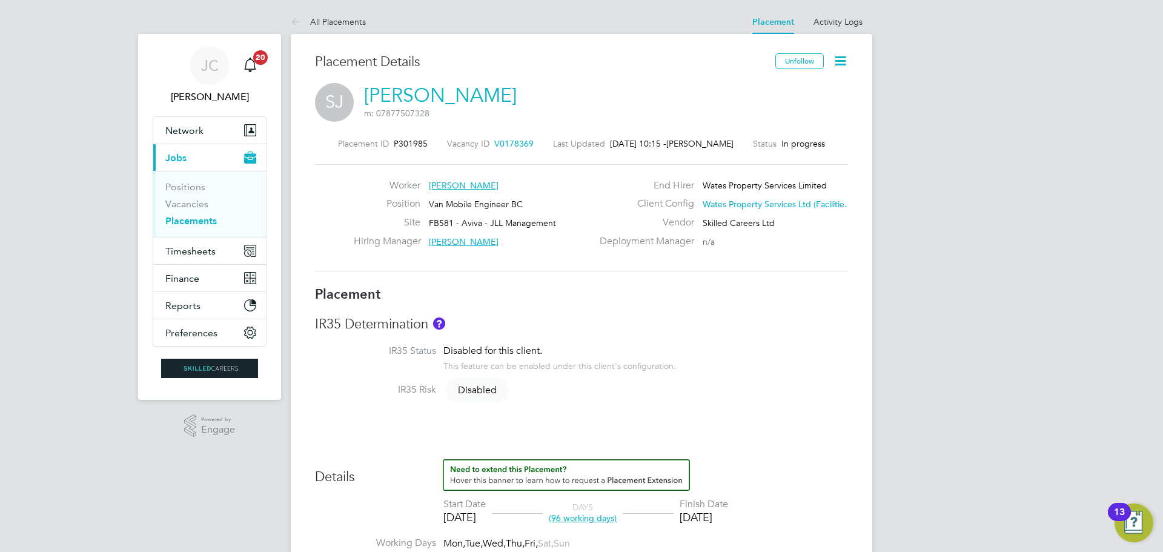
click at [848, 57] on icon at bounding box center [840, 60] width 15 height 15
click at [844, 62] on icon at bounding box center [840, 60] width 15 height 15
click at [544, 110] on div "[PERSON_NAME] m: 07877507328" at bounding box center [581, 103] width 533 height 41
click at [201, 255] on span "Timesheets" at bounding box center [190, 251] width 50 height 12
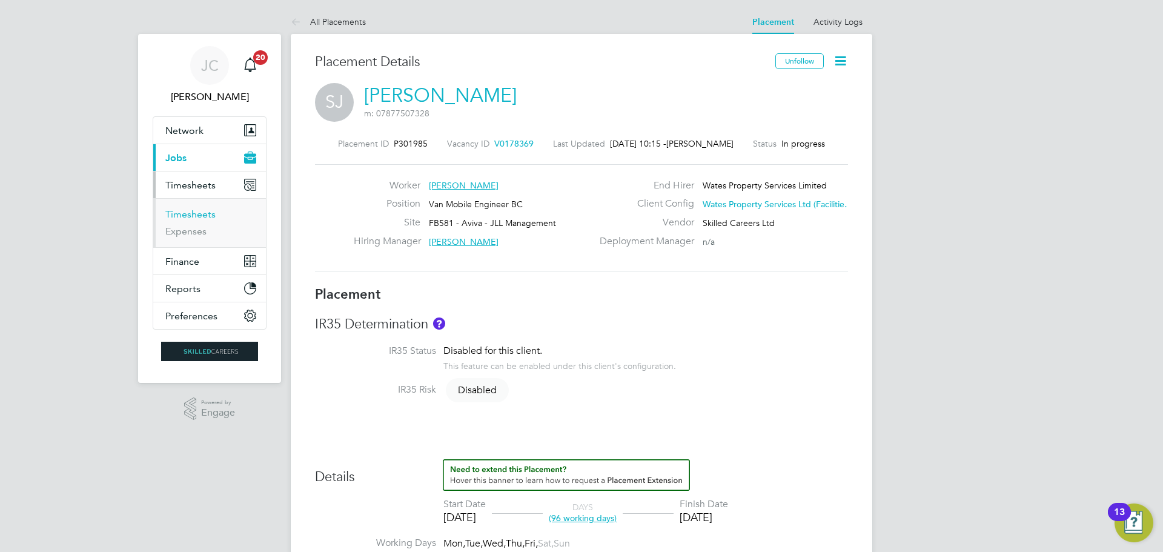
click at [202, 210] on link "Timesheets" at bounding box center [190, 214] width 50 height 12
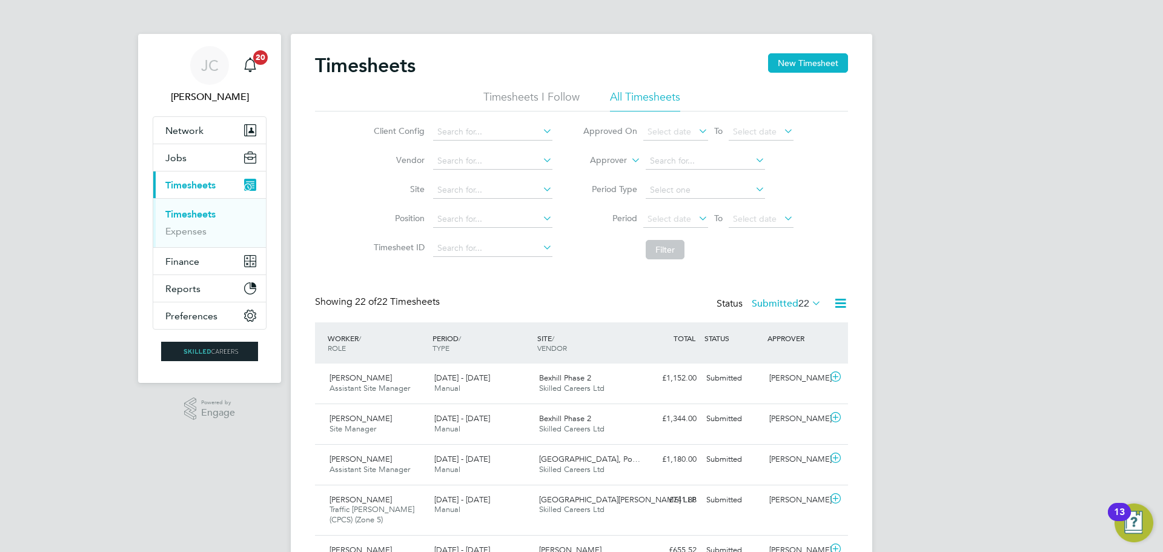
click at [817, 77] on div "Timesheets New Timesheet" at bounding box center [581, 71] width 533 height 36
click at [817, 70] on button "New Timesheet" at bounding box center [808, 62] width 80 height 19
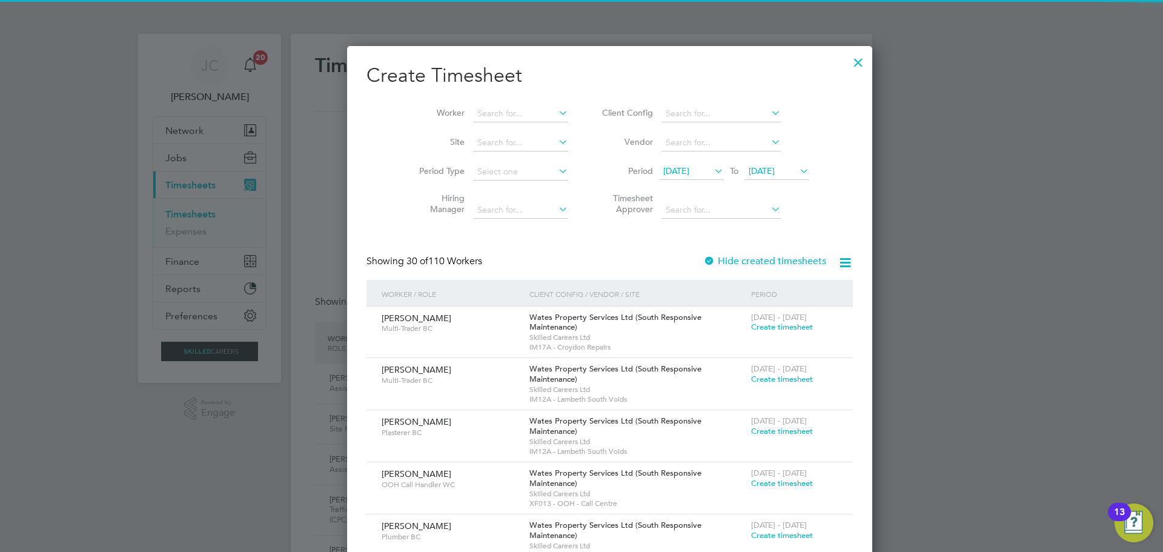
click at [749, 173] on span "[DATE]" at bounding box center [762, 170] width 26 height 11
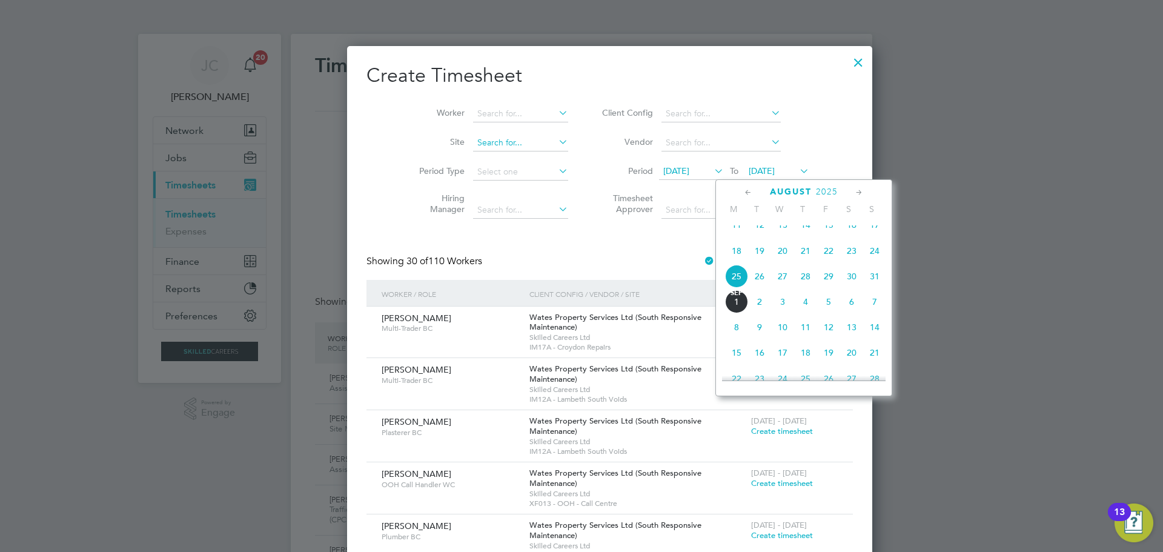
click at [502, 148] on input at bounding box center [520, 143] width 95 height 17
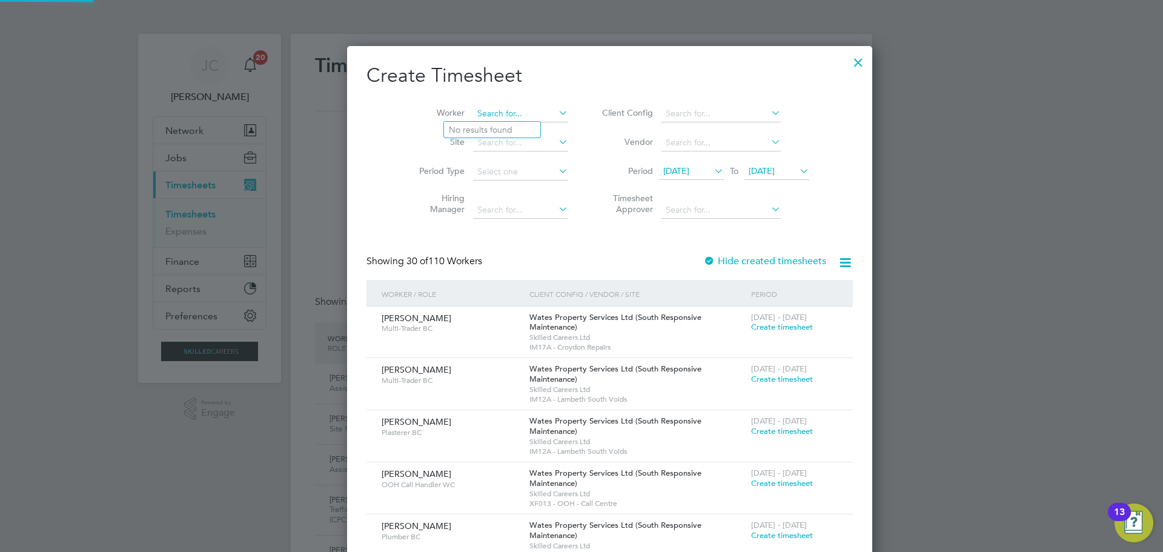
click at [490, 120] on input at bounding box center [520, 113] width 95 height 17
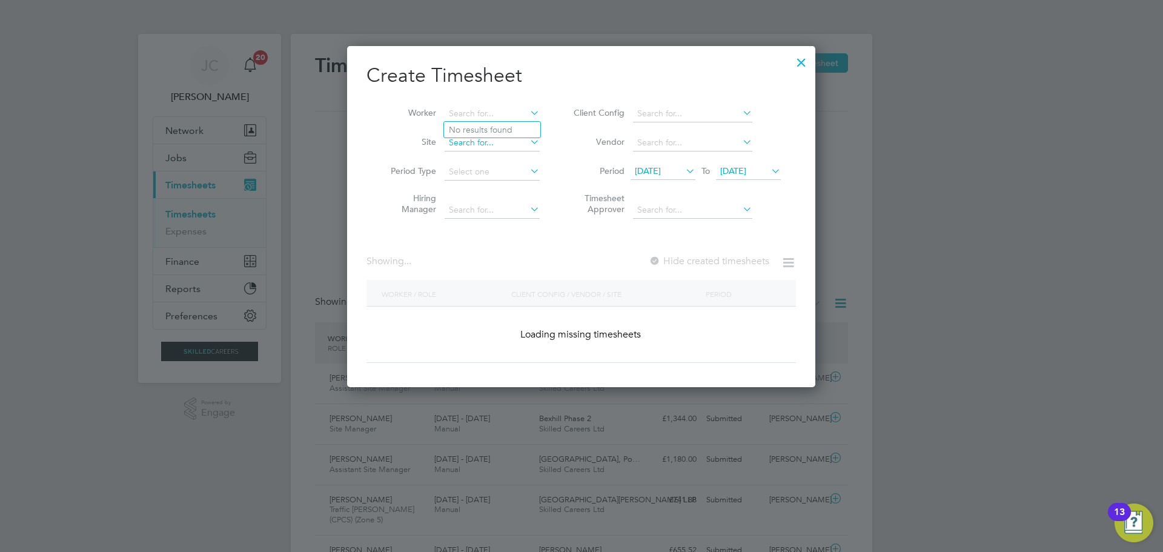
click at [481, 147] on input at bounding box center [492, 143] width 95 height 17
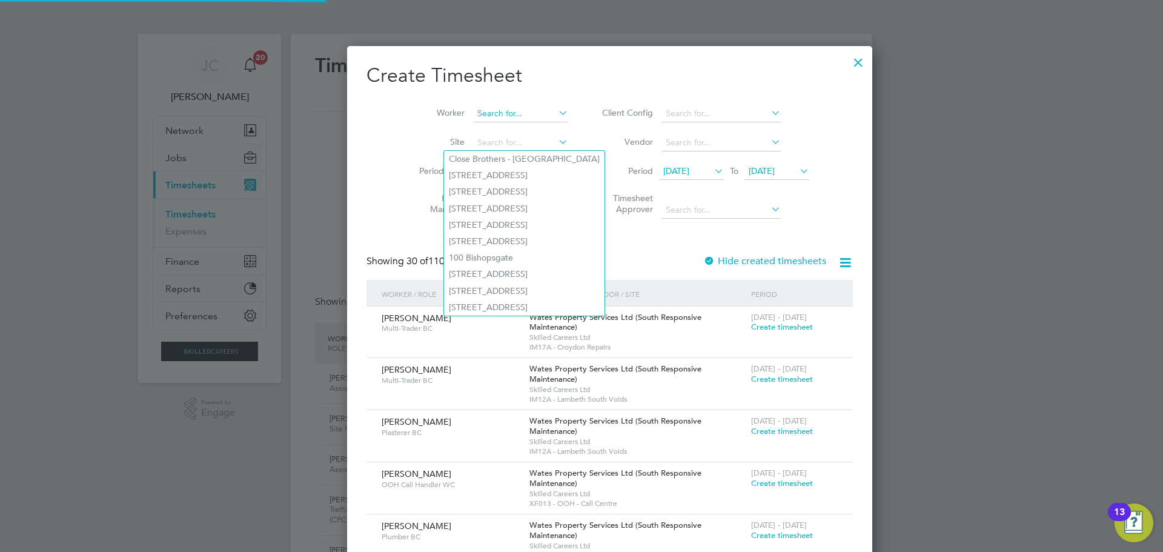
click at [482, 116] on input at bounding box center [520, 113] width 95 height 17
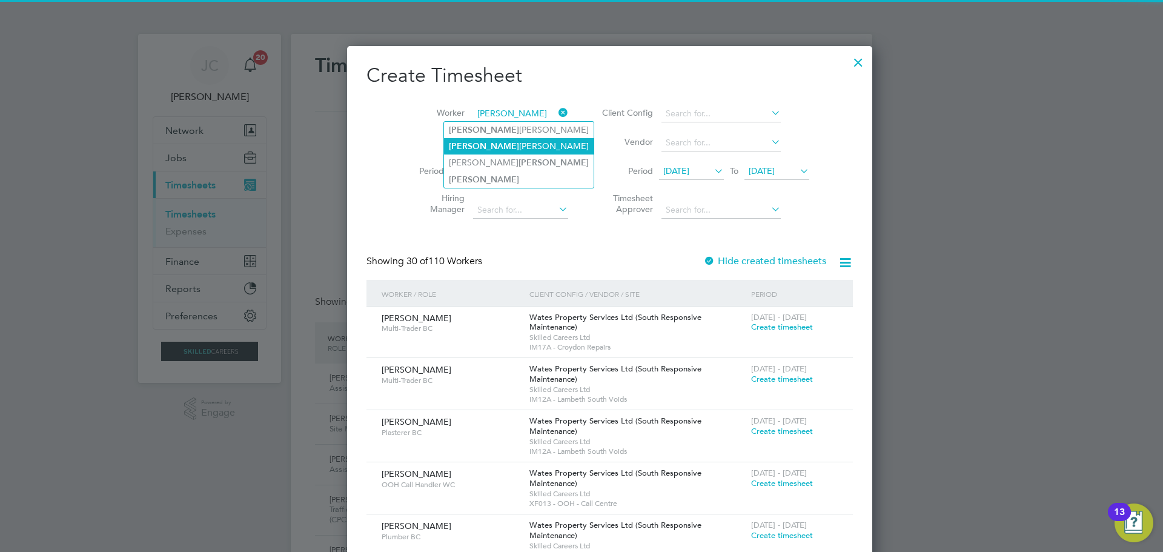
click at [482, 142] on li "[PERSON_NAME]" at bounding box center [519, 146] width 150 height 16
type input "[PERSON_NAME]"
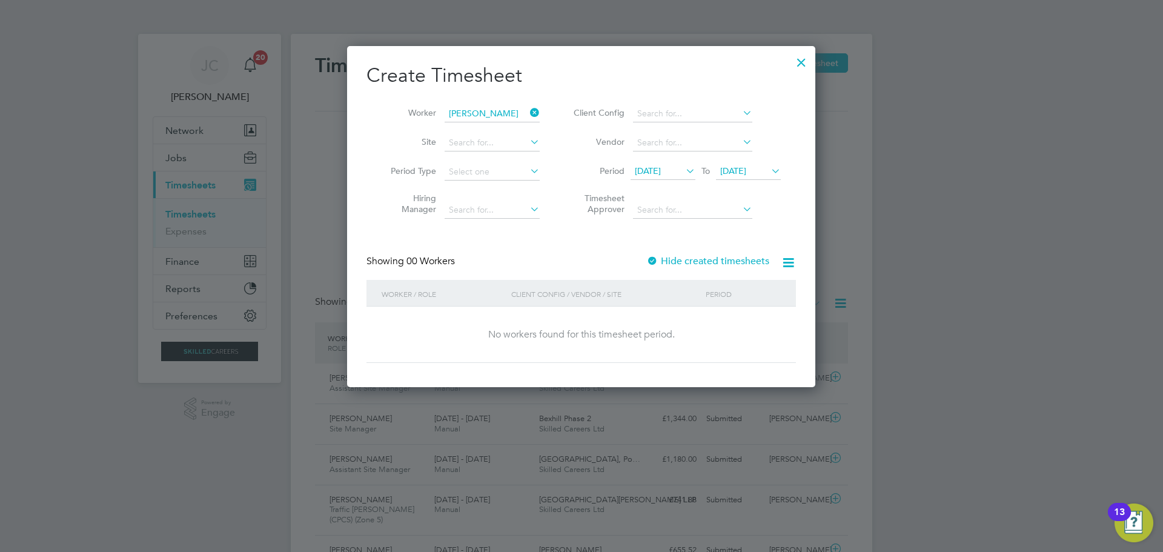
click at [743, 175] on span "[DATE]" at bounding box center [748, 172] width 65 height 16
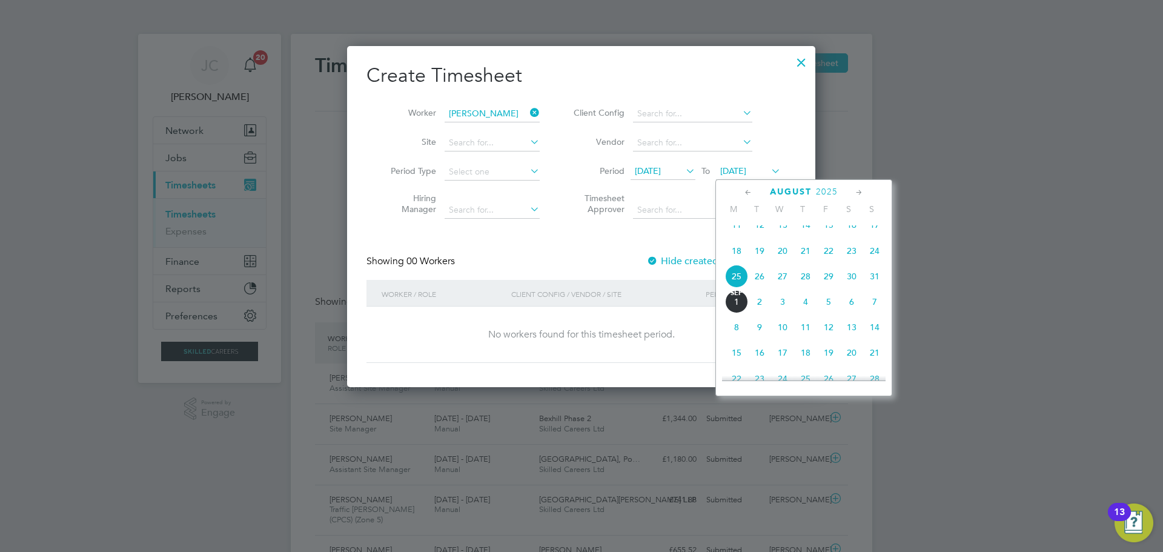
click at [833, 282] on span "29" at bounding box center [828, 276] width 23 height 23
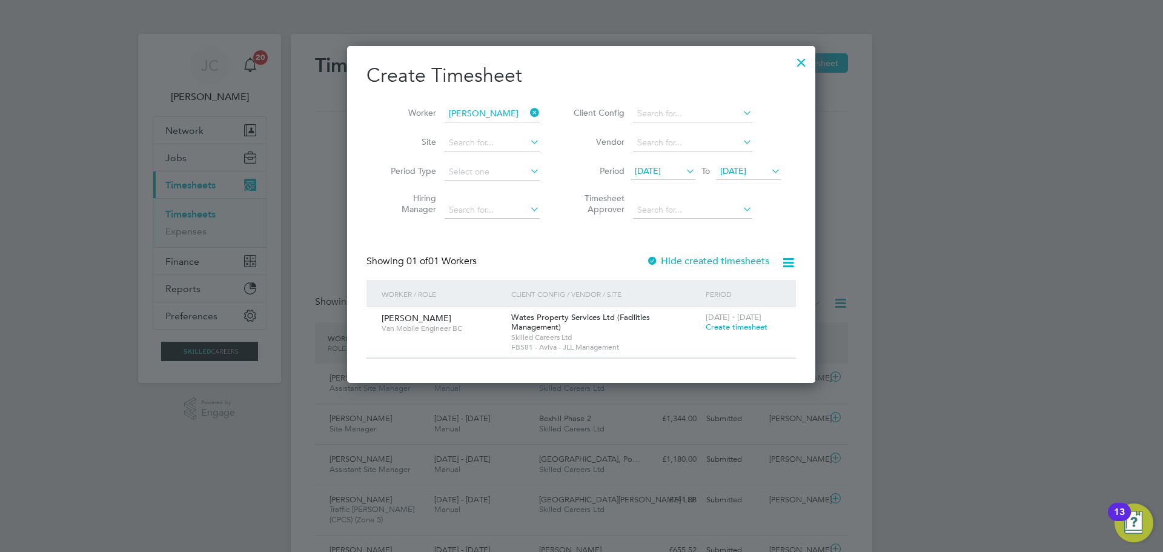
click at [727, 330] on span "Create timesheet" at bounding box center [737, 327] width 62 height 10
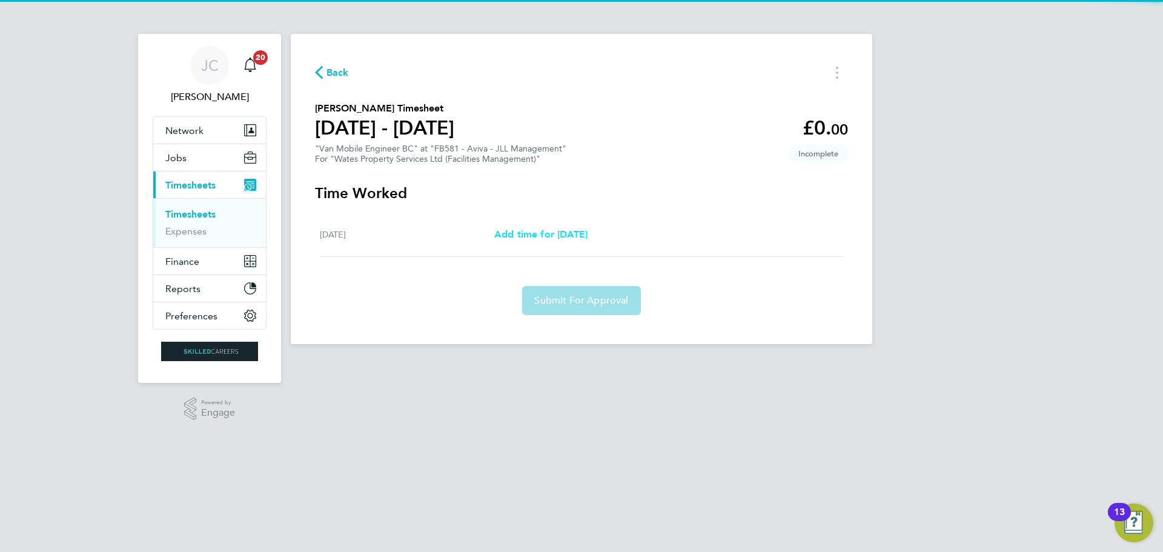
click at [527, 234] on span "Add time for [DATE]" at bounding box center [540, 234] width 93 height 12
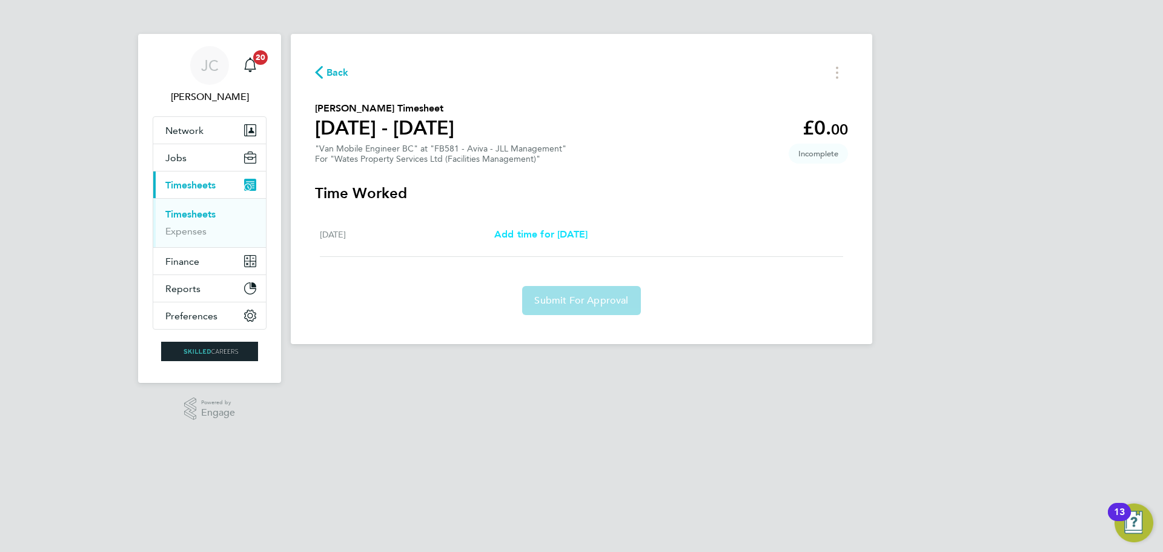
select select "30"
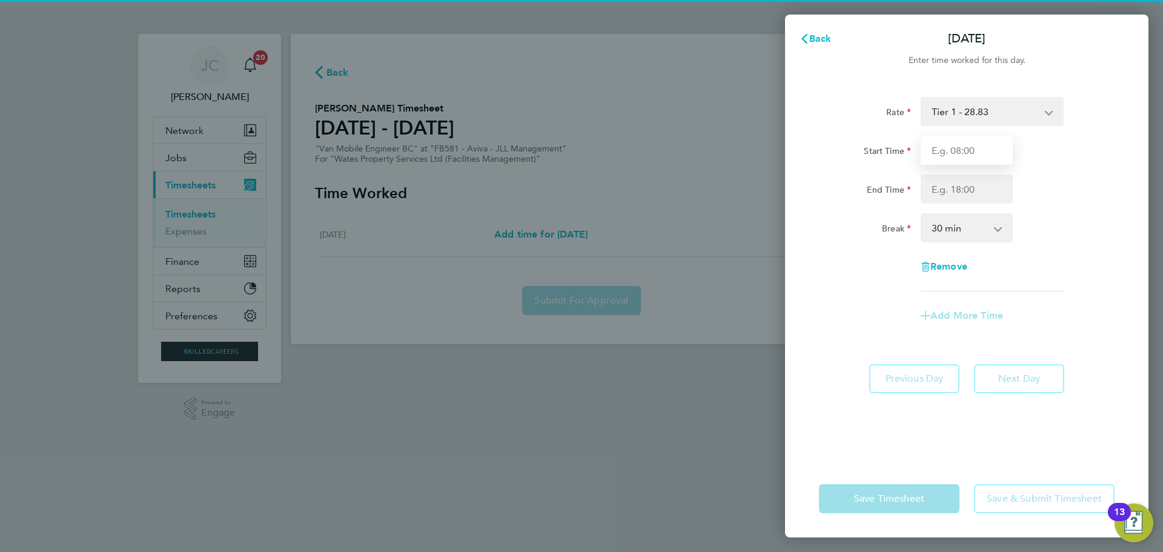
click at [944, 159] on input "Start Time" at bounding box center [967, 150] width 92 height 29
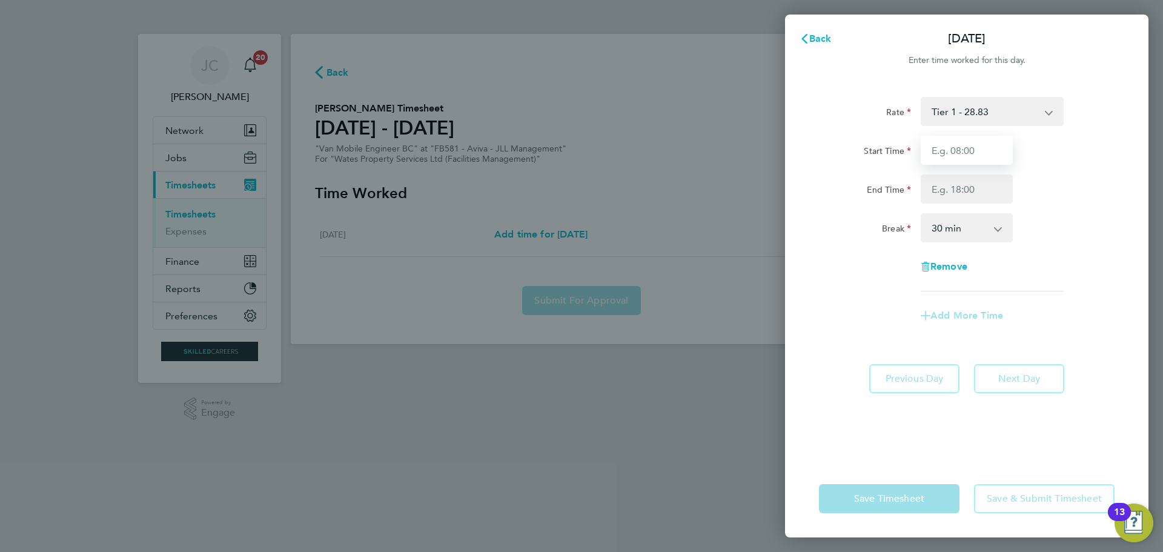
type input "08:00"
click at [983, 197] on input "End Time" at bounding box center [967, 189] width 92 height 29
type input "17:00"
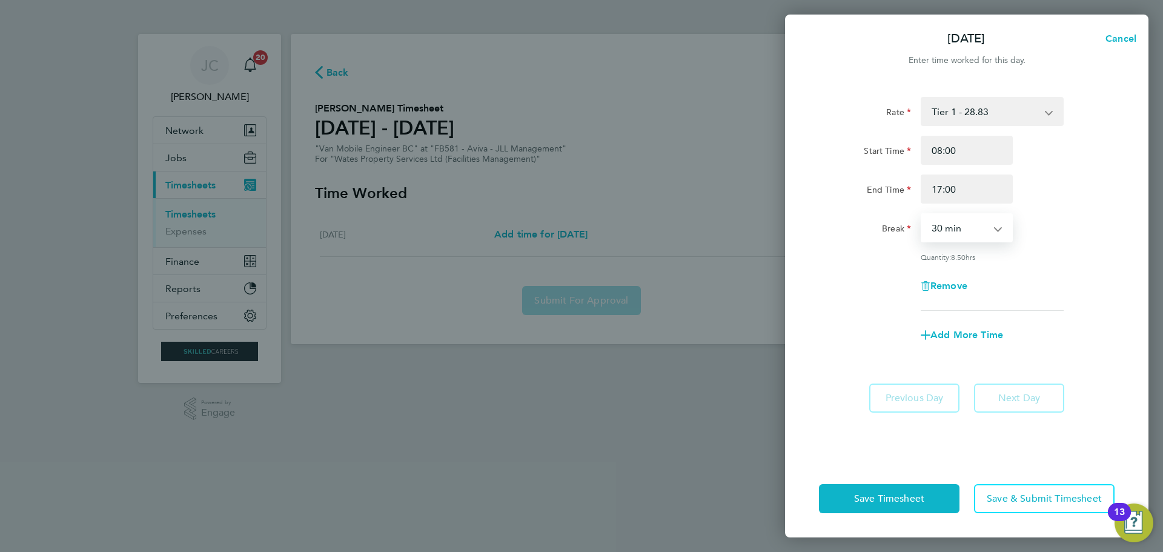
drag, startPoint x: 983, startPoint y: 202, endPoint x: 973, endPoint y: 238, distance: 37.4
click at [973, 238] on select "0 min 15 min 30 min 45 min 60 min 75 min 90 min" at bounding box center [959, 227] width 75 height 27
select select "60"
click at [922, 214] on select "0 min 15 min 30 min 45 min 60 min 75 min 90 min" at bounding box center [959, 227] width 75 height 27
click at [1031, 287] on div "Remove" at bounding box center [966, 285] width 305 height 29
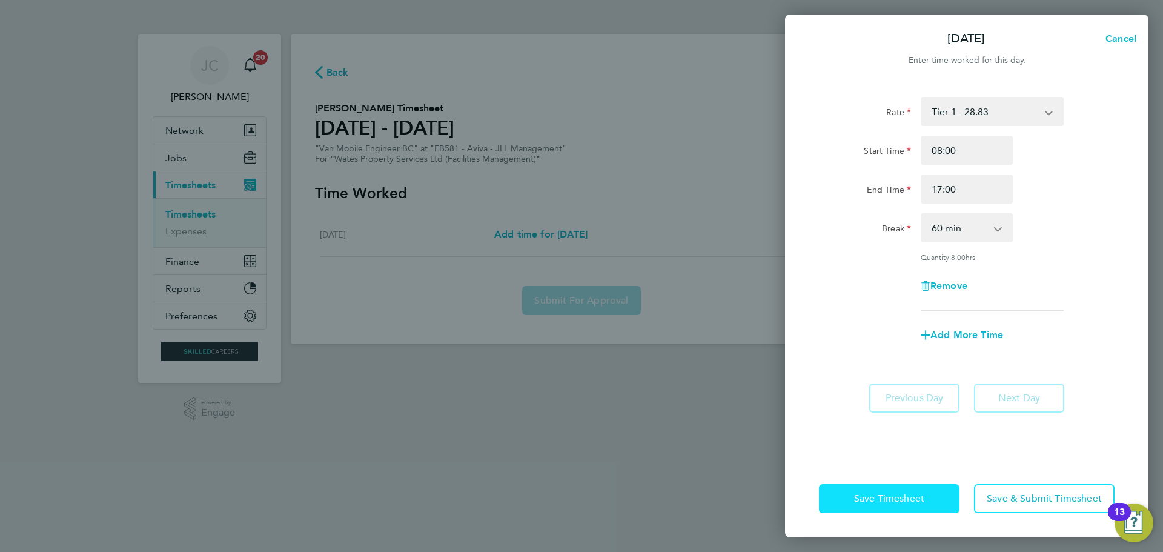
click at [903, 500] on span "Save Timesheet" at bounding box center [889, 499] width 70 height 12
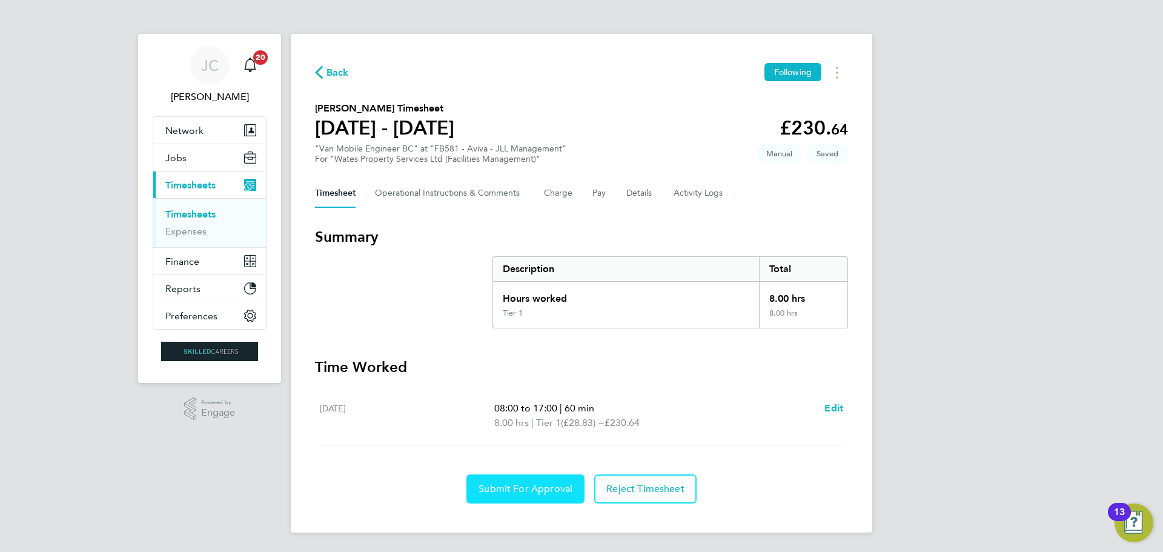
click at [553, 485] on span "Submit For Approval" at bounding box center [526, 489] width 94 height 12
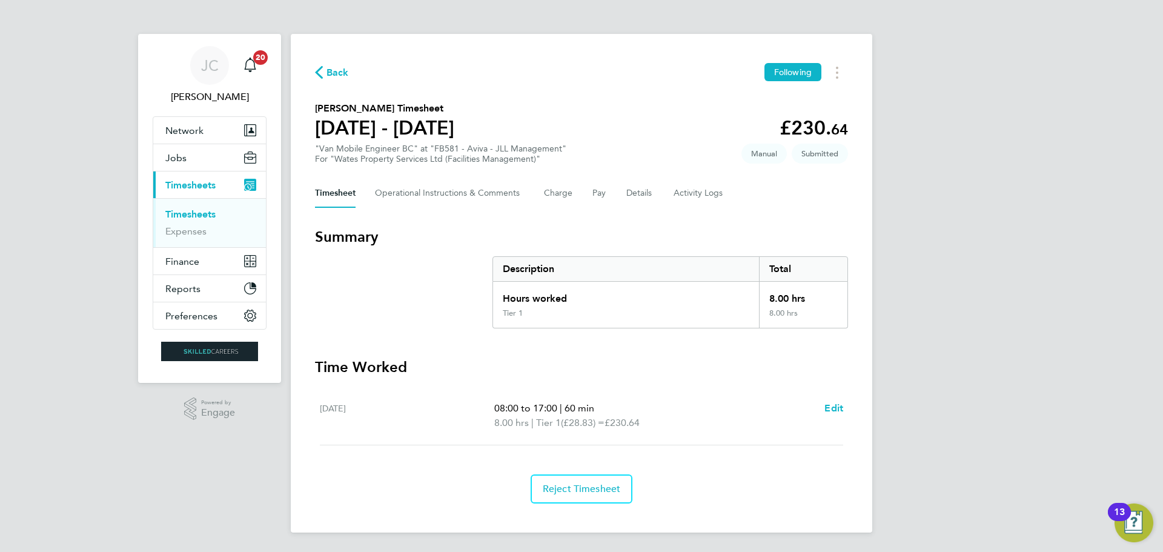
click at [328, 71] on span "Back" at bounding box center [338, 72] width 22 height 15
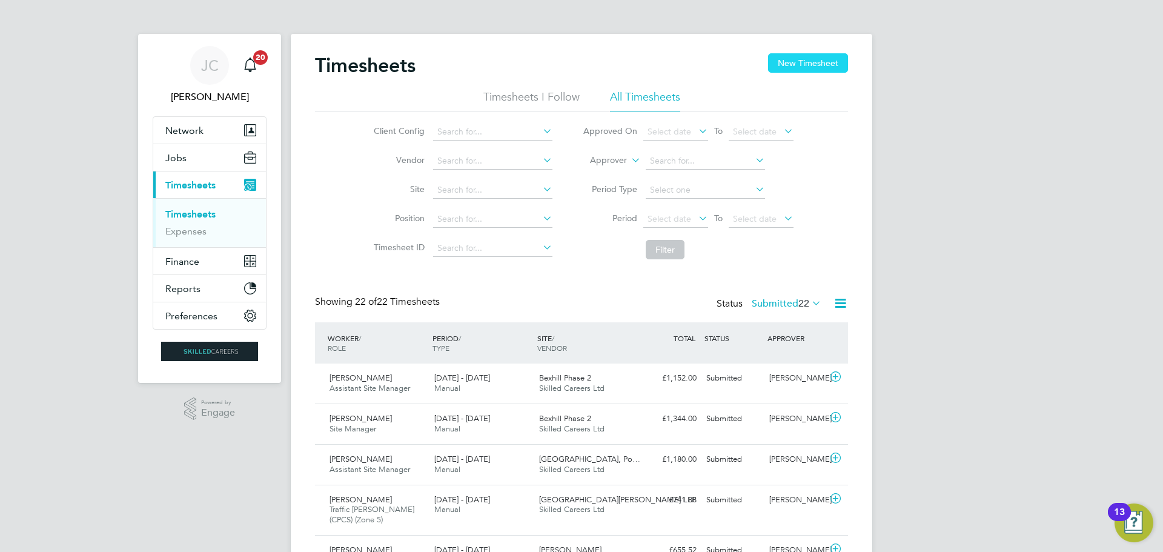
click at [782, 60] on button "New Timesheet" at bounding box center [808, 62] width 80 height 19
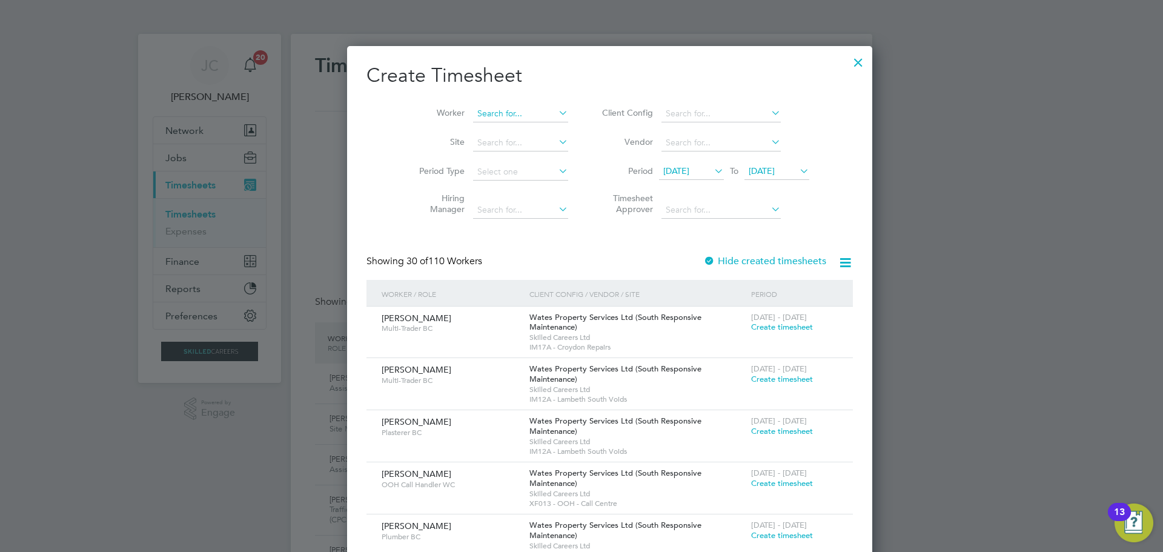
click at [505, 107] on input at bounding box center [520, 113] width 95 height 17
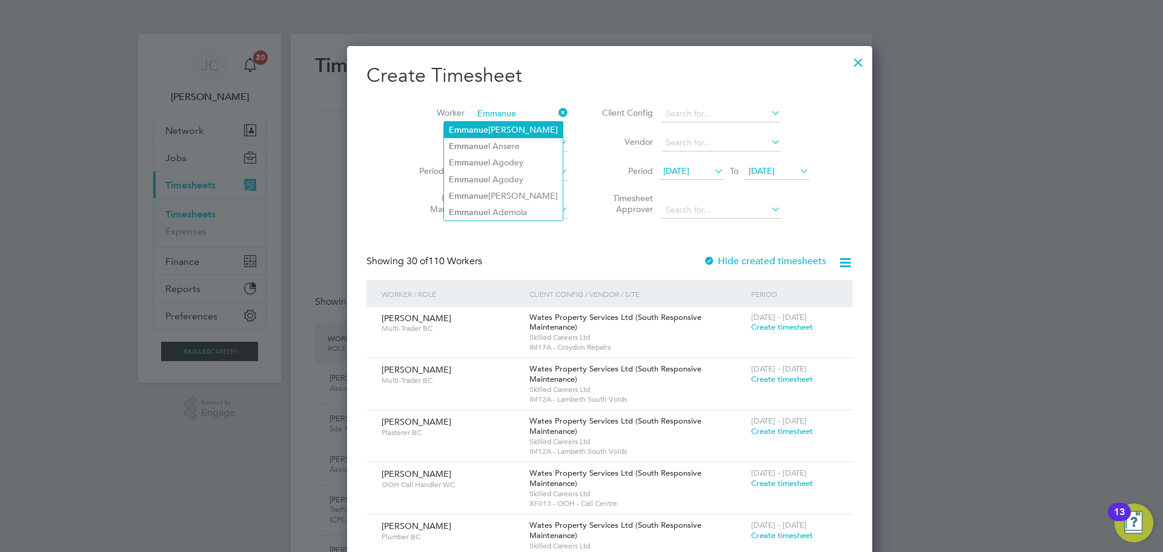
click at [498, 131] on li "[PERSON_NAME]" at bounding box center [503, 130] width 119 height 16
type input "[PERSON_NAME]"
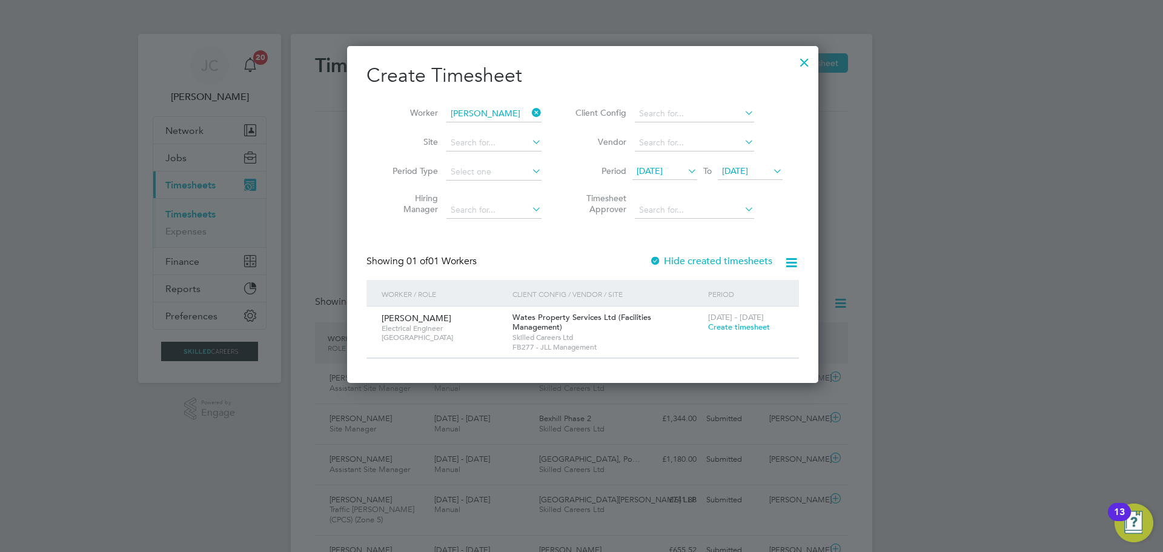
click at [739, 332] on div "[DATE] - [DATE] Create timesheet" at bounding box center [746, 323] width 82 height 33
click at [741, 324] on span "Create timesheet" at bounding box center [739, 327] width 62 height 10
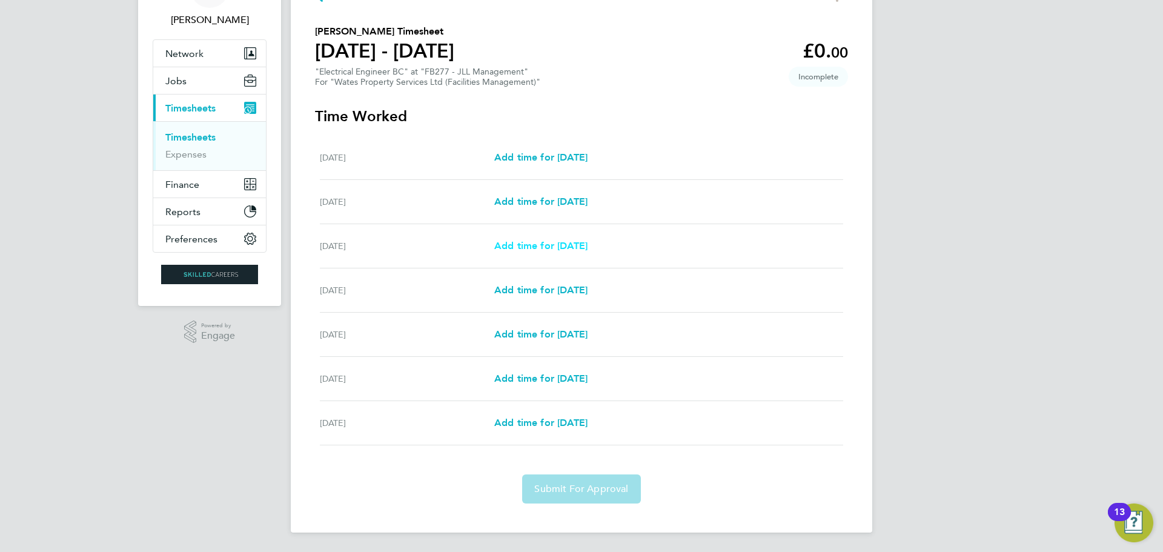
click at [588, 241] on span "Add time for [DATE]" at bounding box center [540, 246] width 93 height 12
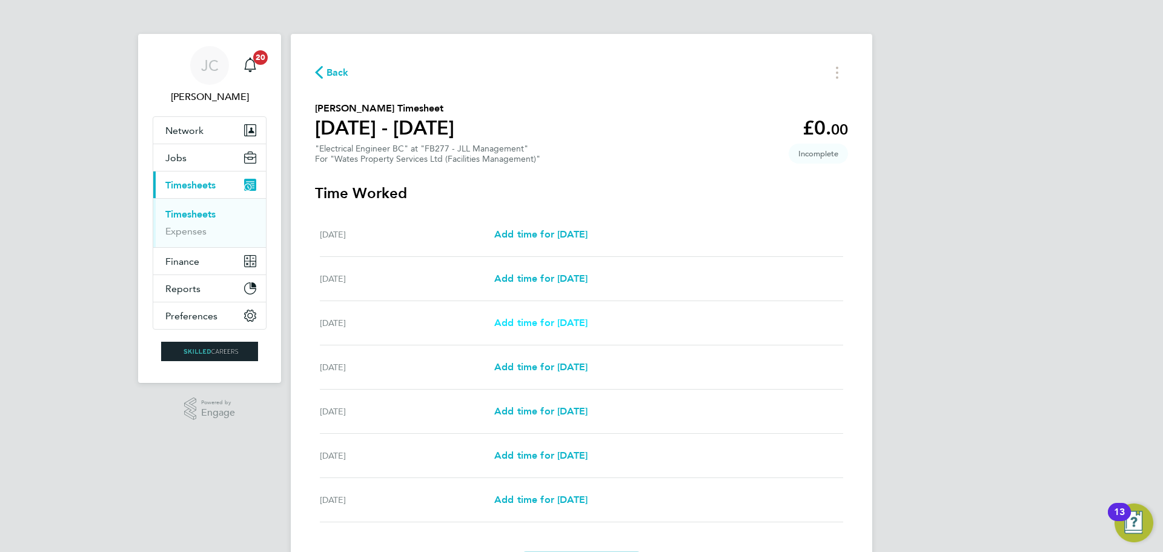
select select "30"
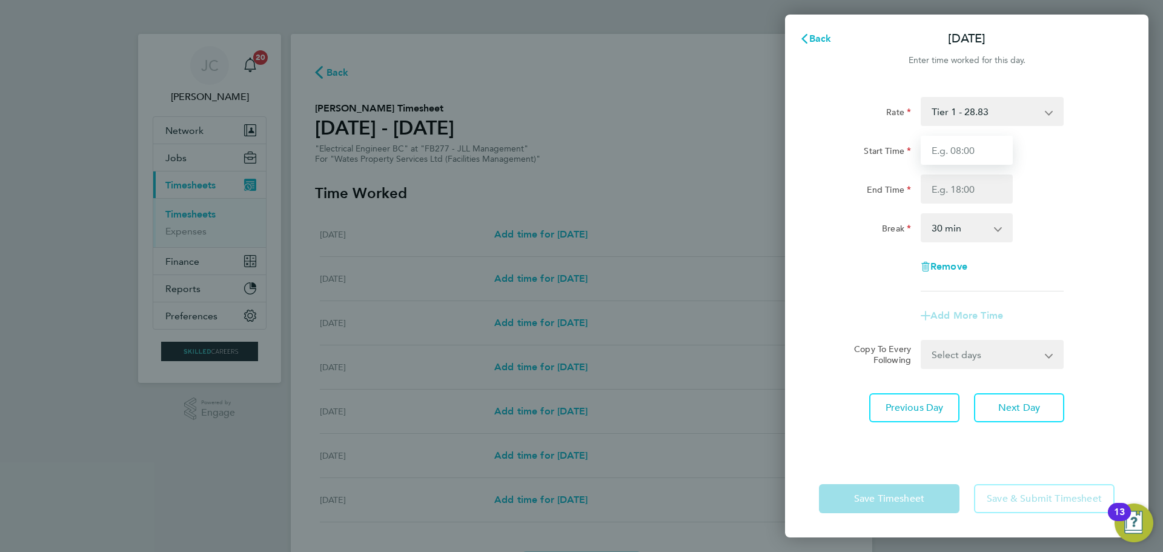
click at [929, 138] on input "Start Time" at bounding box center [967, 150] width 92 height 29
type input "08:00"
click at [953, 198] on input "End Time" at bounding box center [967, 189] width 92 height 29
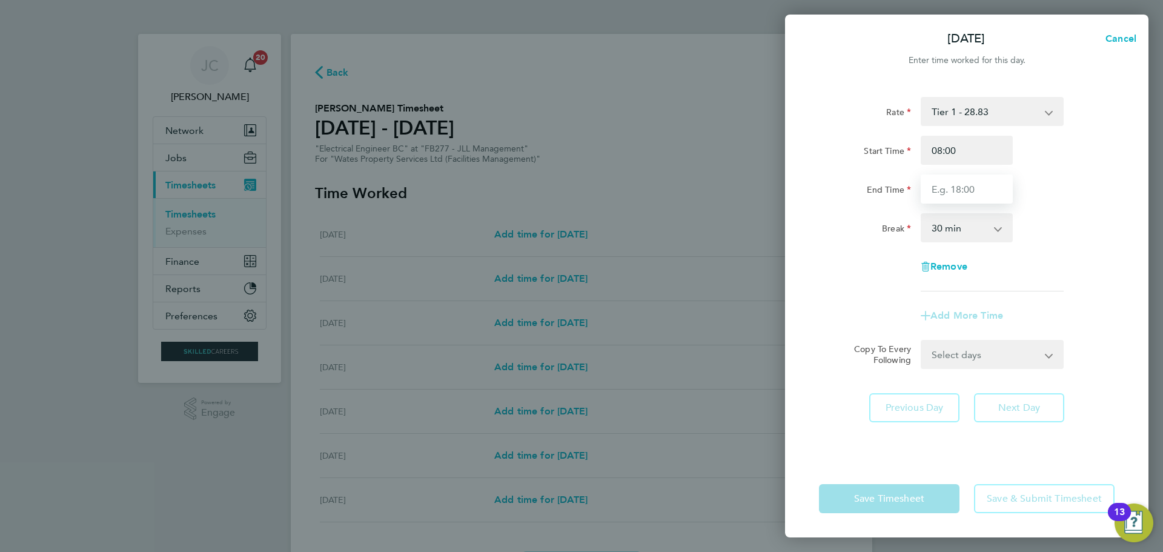
type input "17:00"
click at [940, 240] on select "0 min 15 min 30 min 45 min 60 min 75 min 90 min" at bounding box center [959, 227] width 75 height 27
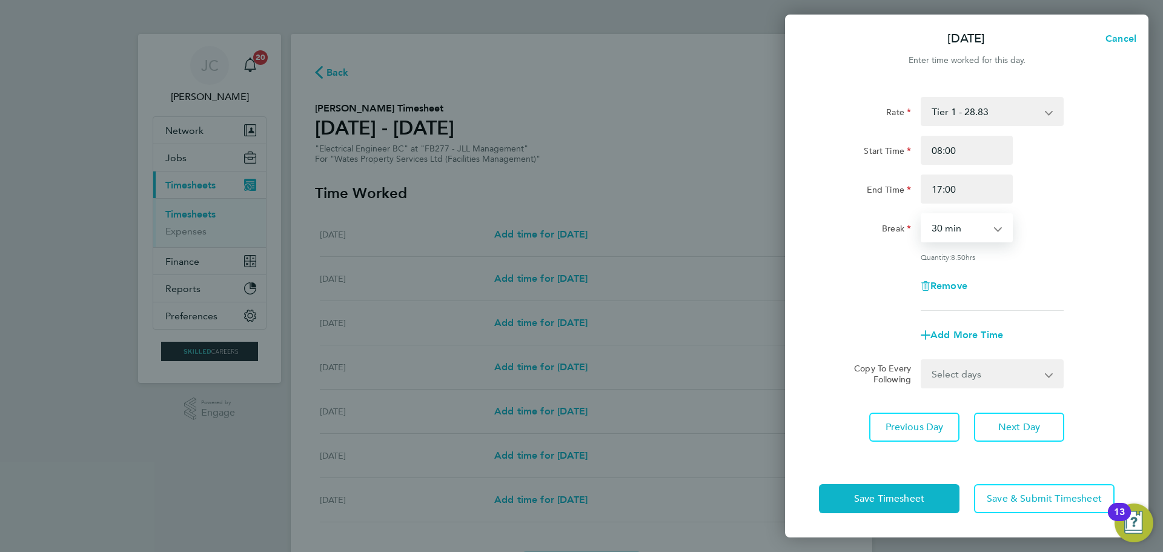
select select "60"
click at [922, 214] on select "0 min 15 min 30 min 45 min 60 min 75 min 90 min" at bounding box center [959, 227] width 75 height 27
click at [966, 367] on select "Select days Day [DATE] [DATE] [DATE] [DATE]" at bounding box center [985, 374] width 127 height 27
select select "DAY"
click at [922, 361] on select "Select days Day [DATE] [DATE] [DATE] [DATE]" at bounding box center [985, 374] width 127 height 27
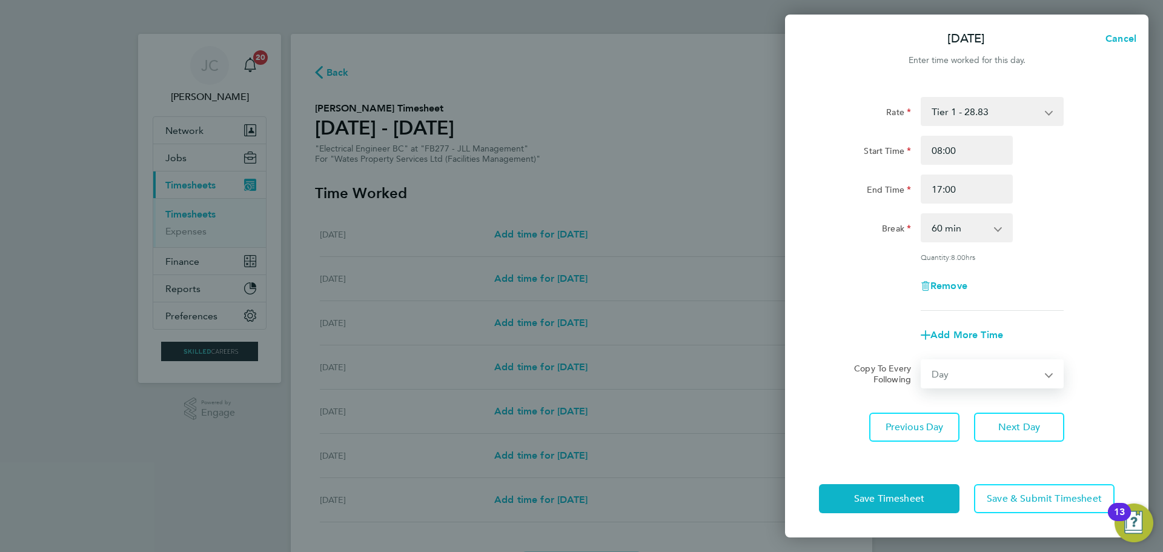
select select "[DATE]"
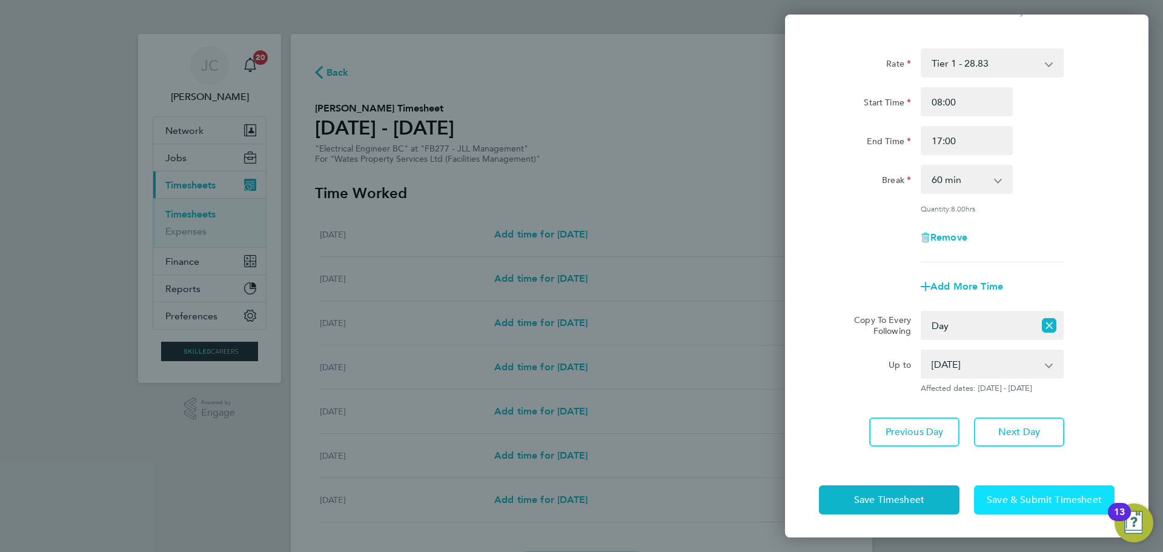
click at [996, 496] on span "Save & Submit Timesheet" at bounding box center [1044, 500] width 115 height 12
